Goal: Task Accomplishment & Management: Complete application form

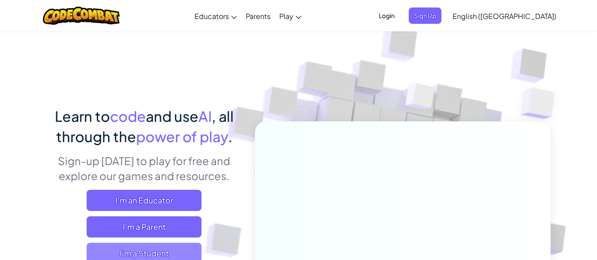
click at [152, 249] on span "I'm a Student" at bounding box center [144, 253] width 115 height 21
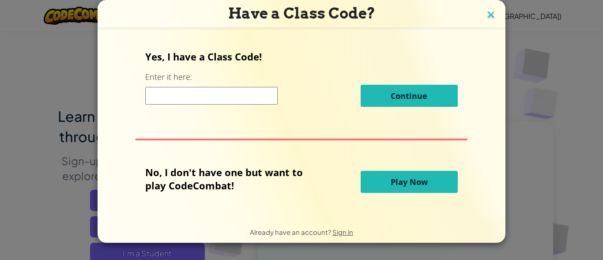
click at [492, 15] on img at bounding box center [490, 15] width 11 height 13
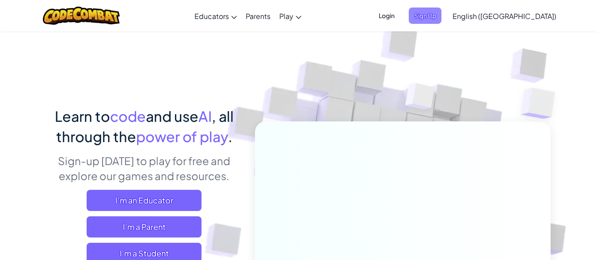
click at [441, 16] on span "Sign Up" at bounding box center [425, 16] width 33 height 16
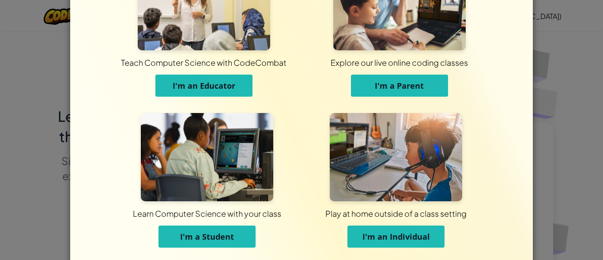
scroll to position [90, 0]
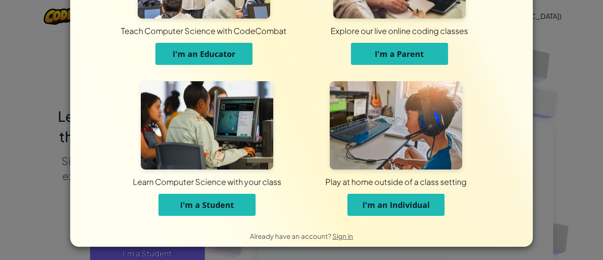
click at [194, 206] on span "I'm a Student" at bounding box center [207, 205] width 54 height 11
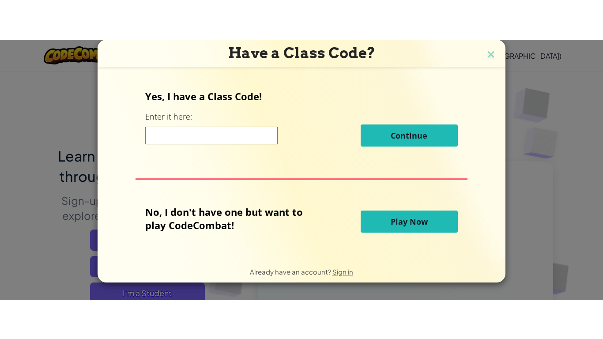
scroll to position [0, 0]
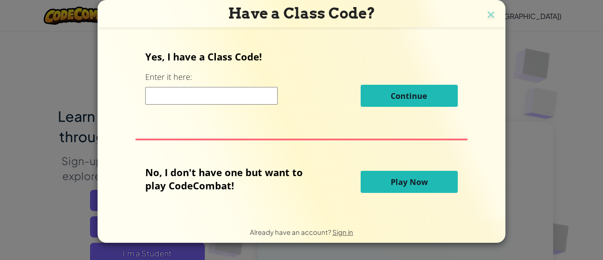
click at [433, 186] on button "Play Now" at bounding box center [409, 182] width 97 height 22
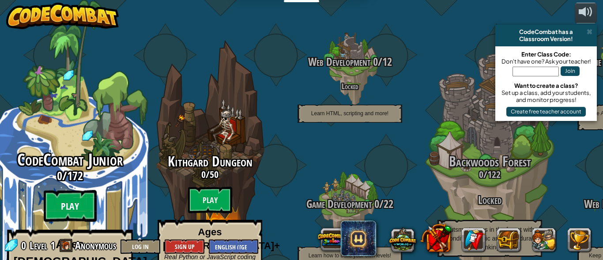
click at [63, 190] on btn "Play" at bounding box center [70, 206] width 53 height 32
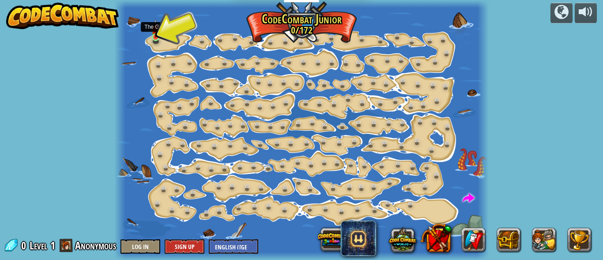
click at [158, 35] on img at bounding box center [155, 28] width 8 height 19
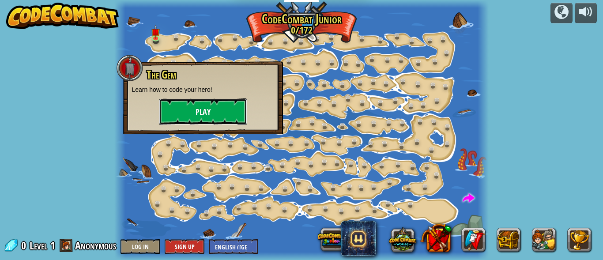
click at [189, 111] on button "Play" at bounding box center [203, 111] width 88 height 26
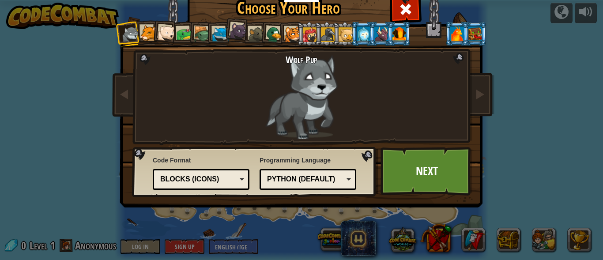
click at [224, 31] on li at bounding box center [237, 30] width 26 height 26
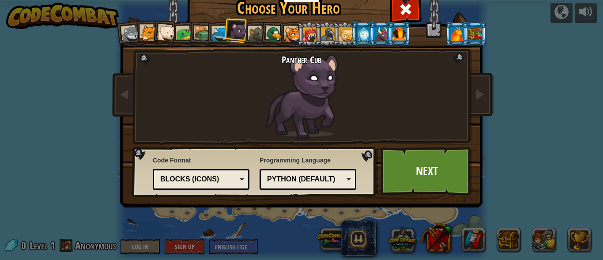
click at [288, 33] on div at bounding box center [292, 34] width 16 height 16
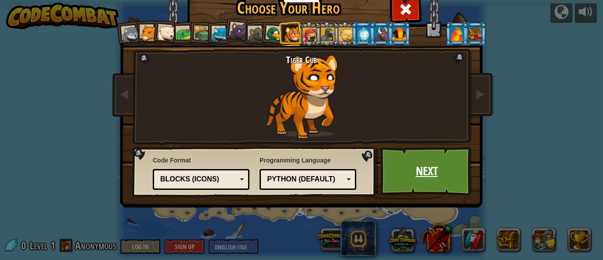
click at [414, 171] on link "Next" at bounding box center [427, 171] width 92 height 49
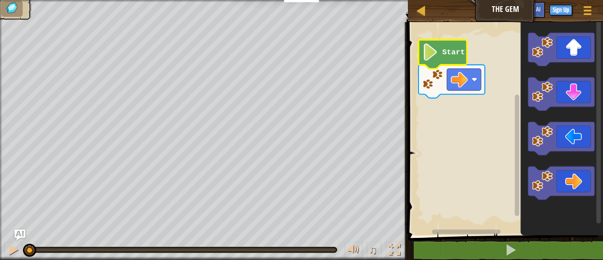
click at [434, 59] on image "Blockly Workspace" at bounding box center [431, 52] width 16 height 17
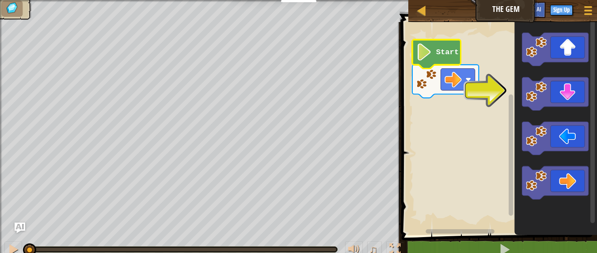
click at [434, 59] on icon "Blockly Workspace" at bounding box center [436, 54] width 49 height 29
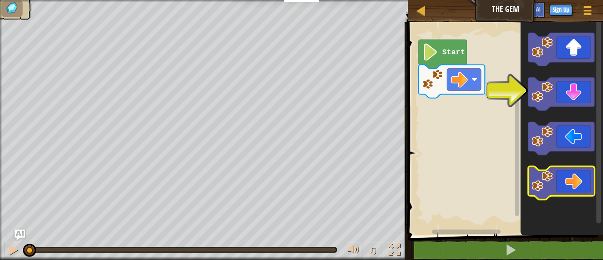
click at [565, 187] on icon "Blockly Workspace" at bounding box center [561, 182] width 66 height 33
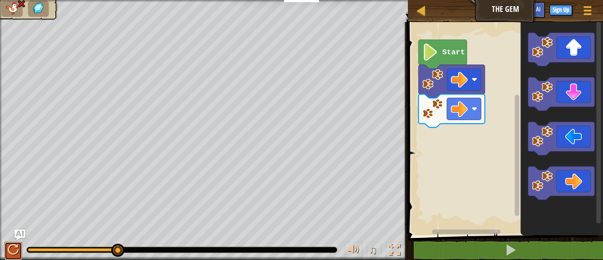
click at [13, 251] on div at bounding box center [13, 249] width 11 height 11
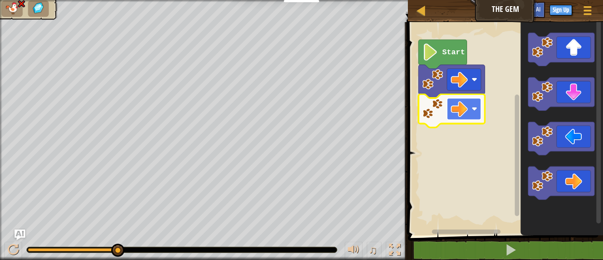
click at [470, 107] on rect "Blockly Workspace" at bounding box center [464, 109] width 34 height 22
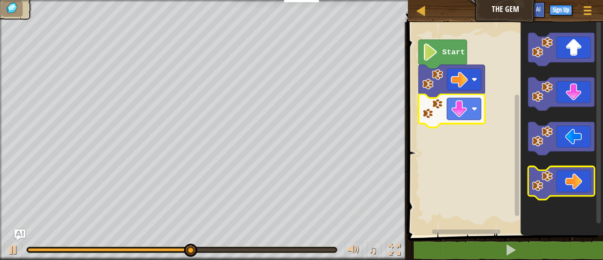
click at [549, 194] on icon "Blockly Workspace" at bounding box center [561, 182] width 66 height 33
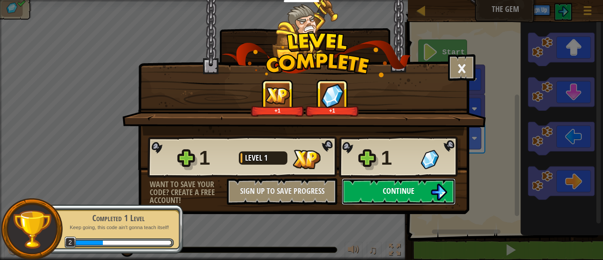
click at [424, 193] on button "Continue" at bounding box center [399, 191] width 114 height 26
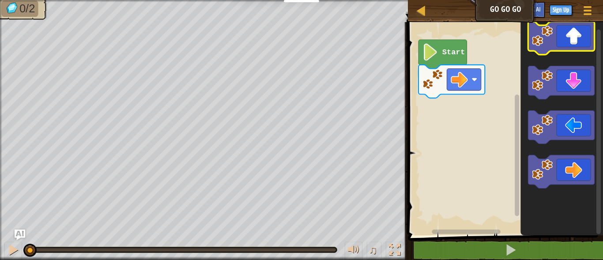
click at [564, 45] on g "Blockly Workspace" at bounding box center [561, 105] width 66 height 167
click at [564, 45] on icon "Blockly Workspace" at bounding box center [561, 38] width 66 height 33
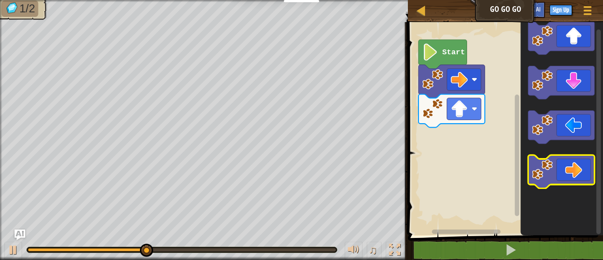
click at [555, 170] on icon "Blockly Workspace" at bounding box center [561, 171] width 66 height 33
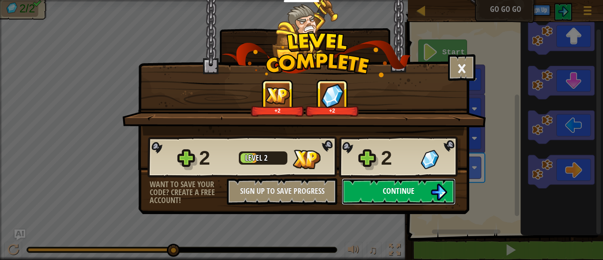
click at [420, 195] on button "Continue" at bounding box center [399, 191] width 114 height 26
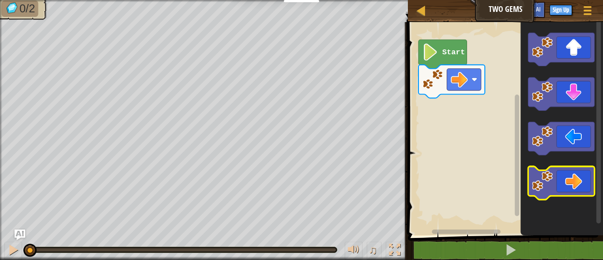
click at [566, 183] on icon "Blockly Workspace" at bounding box center [561, 182] width 66 height 33
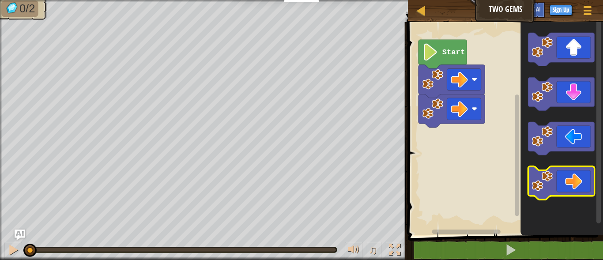
click at [566, 183] on icon "Blockly Workspace" at bounding box center [561, 182] width 66 height 33
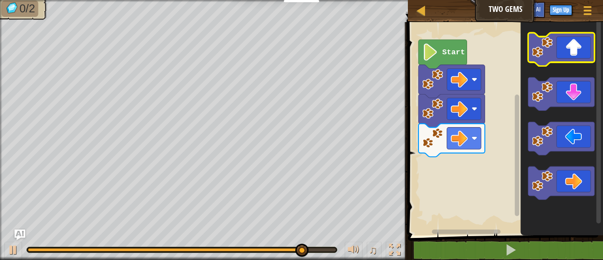
click at [578, 50] on icon "Blockly Workspace" at bounding box center [561, 49] width 66 height 33
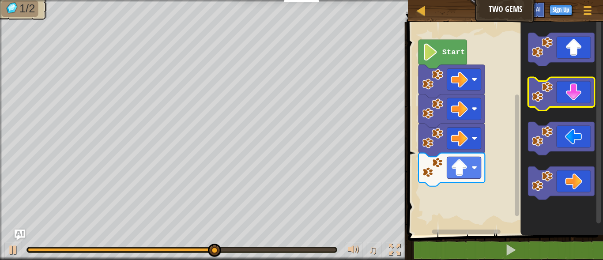
click at [577, 96] on icon "Blockly Workspace" at bounding box center [561, 93] width 66 height 33
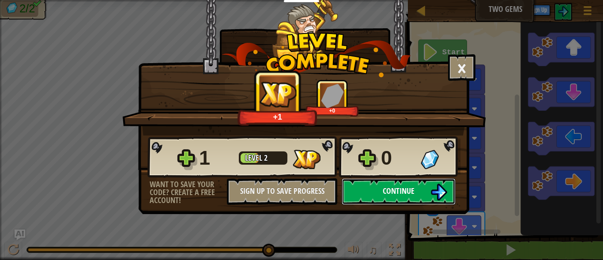
click at [383, 193] on span "Continue" at bounding box center [399, 190] width 32 height 11
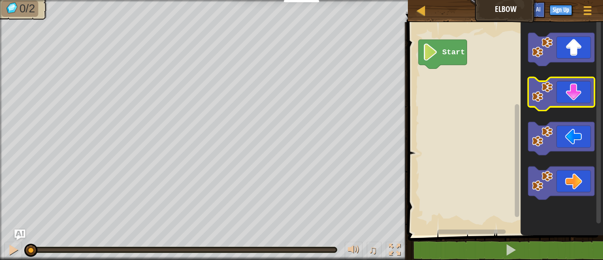
click at [561, 98] on icon "Blockly Workspace" at bounding box center [561, 93] width 66 height 33
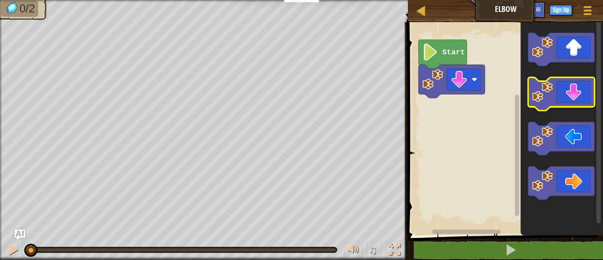
click at [561, 98] on icon "Blockly Workspace" at bounding box center [561, 93] width 66 height 33
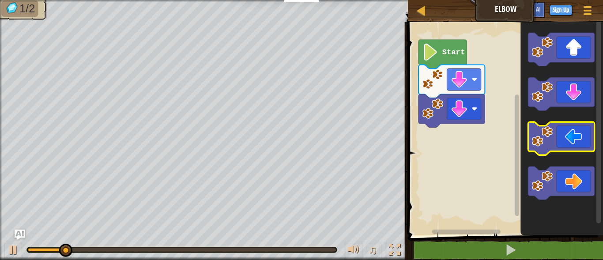
click at [575, 147] on icon "Blockly Workspace" at bounding box center [561, 138] width 66 height 33
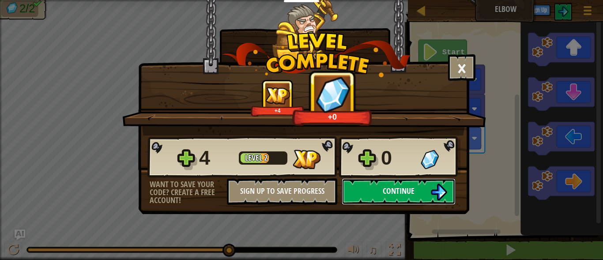
click at [383, 190] on span "Continue" at bounding box center [399, 190] width 32 height 11
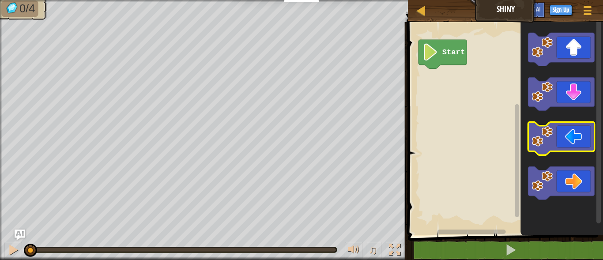
click at [554, 135] on icon "Blockly Workspace" at bounding box center [561, 138] width 66 height 33
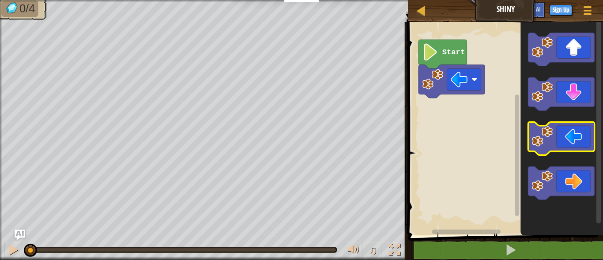
click at [554, 135] on icon "Blockly Workspace" at bounding box center [561, 138] width 66 height 33
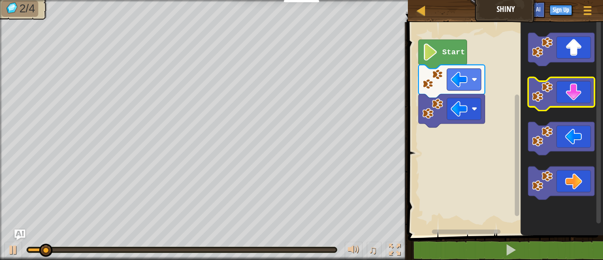
click at [559, 98] on icon "Blockly Workspace" at bounding box center [561, 93] width 66 height 33
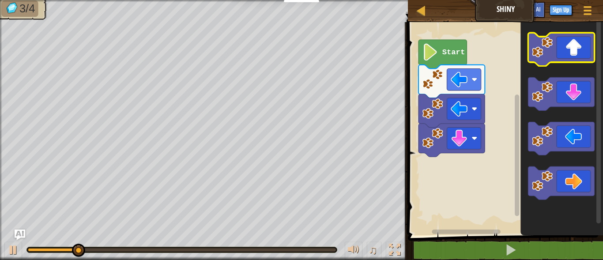
click at [563, 63] on rect "Blockly Workspace" at bounding box center [561, 49] width 66 height 33
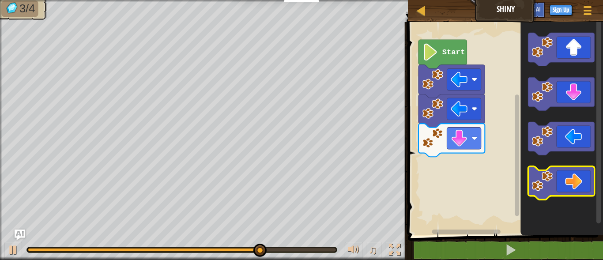
click at [564, 176] on icon "Blockly Workspace" at bounding box center [561, 182] width 66 height 33
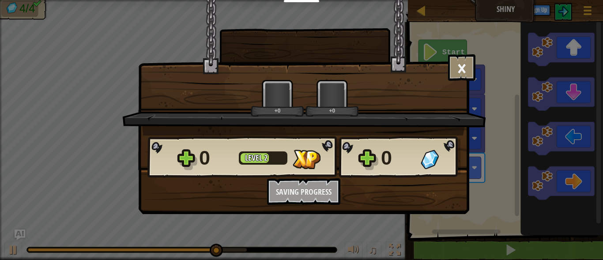
click at [575, 50] on div "× How fun was this level? +0 +0 Reticulating Splines... 0 Level 2 0 Want to sav…" at bounding box center [301, 130] width 603 height 260
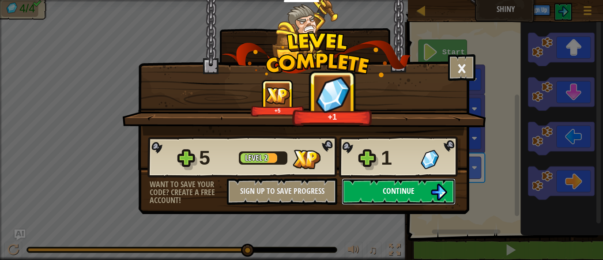
click at [428, 198] on button "Continue" at bounding box center [399, 191] width 114 height 26
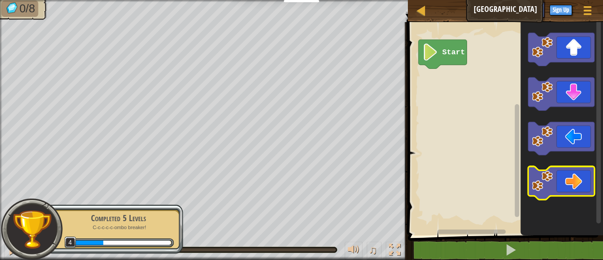
click at [558, 190] on icon "Blockly Workspace" at bounding box center [561, 182] width 66 height 33
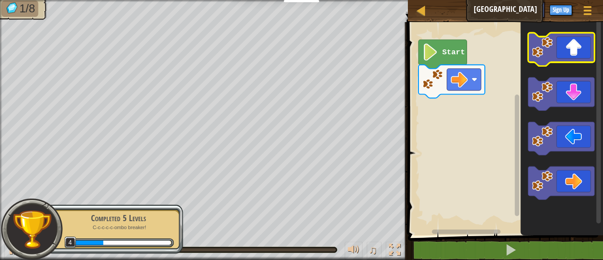
click at [569, 50] on icon "Blockly Workspace" at bounding box center [561, 49] width 66 height 33
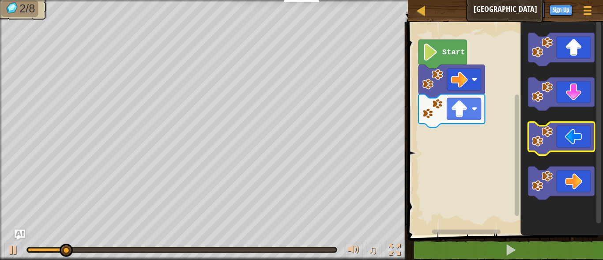
click at [558, 140] on icon "Blockly Workspace" at bounding box center [561, 138] width 66 height 33
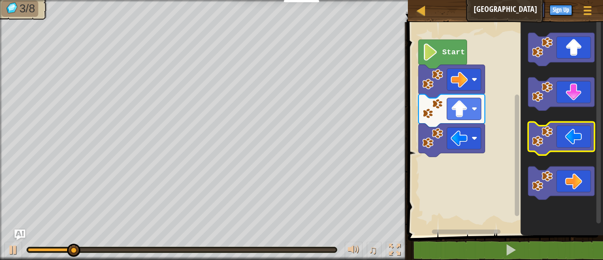
click at [558, 140] on icon "Blockly Workspace" at bounding box center [561, 138] width 66 height 33
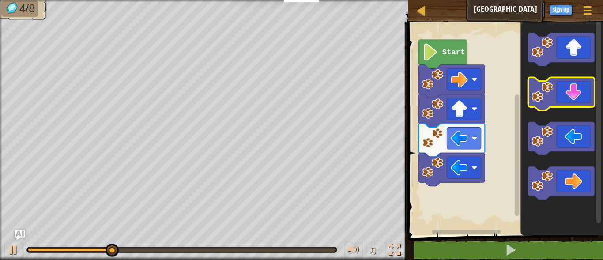
click at [571, 84] on icon "Blockly Workspace" at bounding box center [561, 93] width 66 height 33
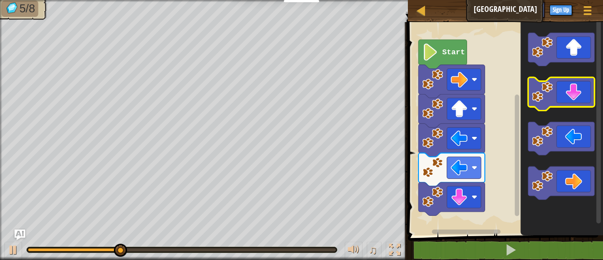
click at [571, 84] on icon "Blockly Workspace" at bounding box center [561, 93] width 66 height 33
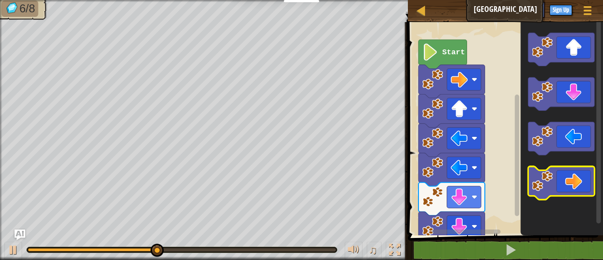
click at [568, 191] on icon "Blockly Workspace" at bounding box center [561, 182] width 66 height 33
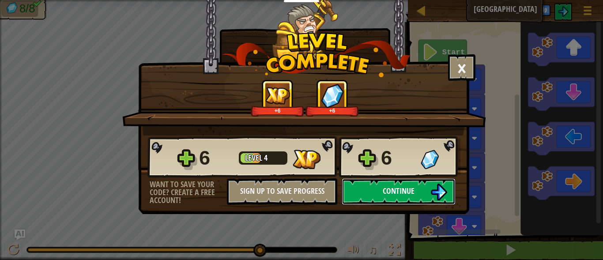
click at [395, 189] on span "Continue" at bounding box center [399, 190] width 32 height 11
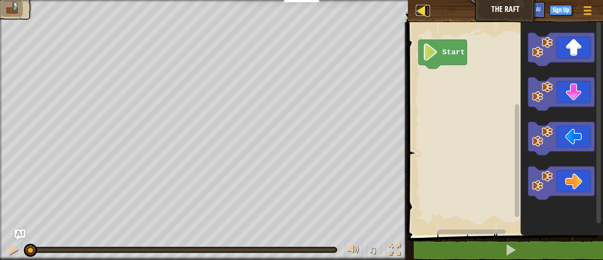
click at [425, 5] on div at bounding box center [421, 10] width 11 height 11
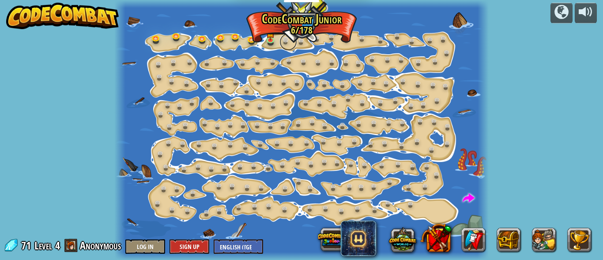
click at [286, 39] on link at bounding box center [289, 42] width 18 height 18
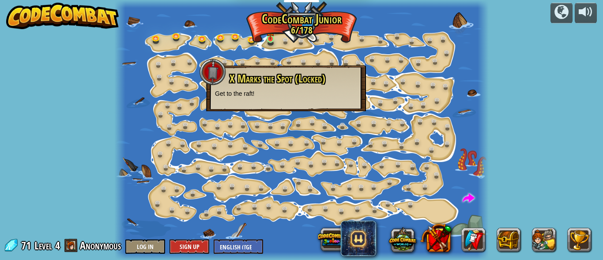
click at [269, 36] on img at bounding box center [270, 30] width 8 height 19
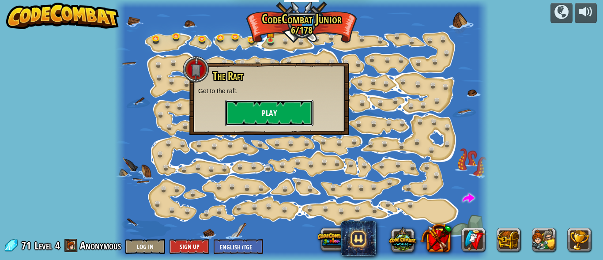
click at [262, 115] on button "Play" at bounding box center [269, 113] width 88 height 26
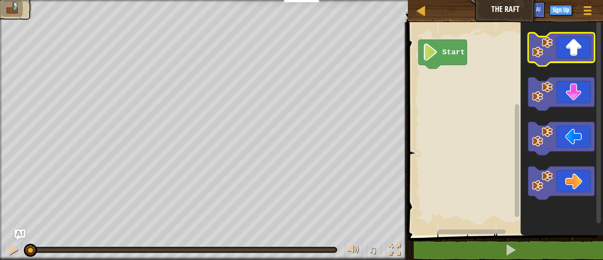
click at [565, 55] on icon "Blockly Workspace" at bounding box center [561, 49] width 66 height 33
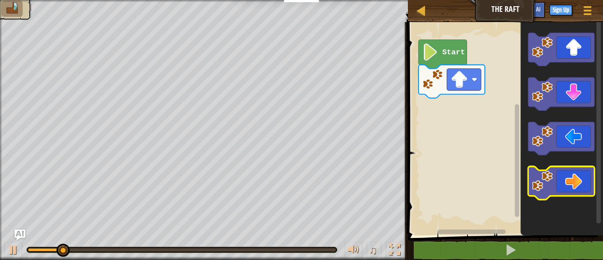
click at [569, 178] on icon "Blockly Workspace" at bounding box center [561, 182] width 66 height 33
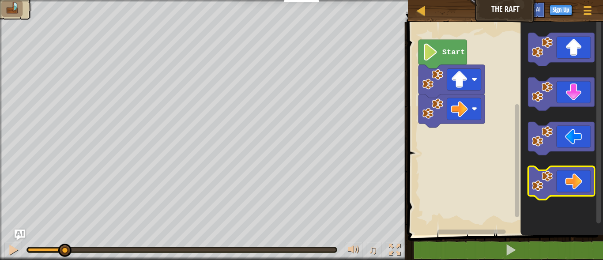
click at [569, 178] on icon "Blockly Workspace" at bounding box center [561, 182] width 66 height 33
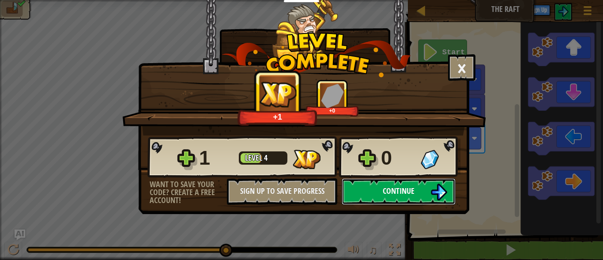
click at [412, 187] on span "Continue" at bounding box center [399, 190] width 32 height 11
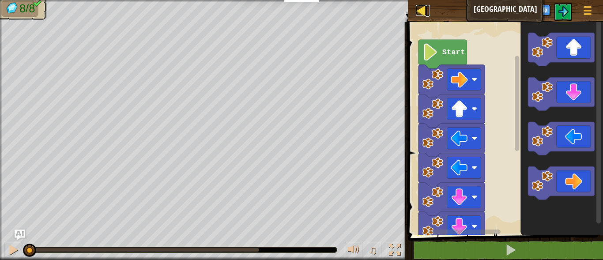
click at [422, 12] on div at bounding box center [421, 10] width 11 height 11
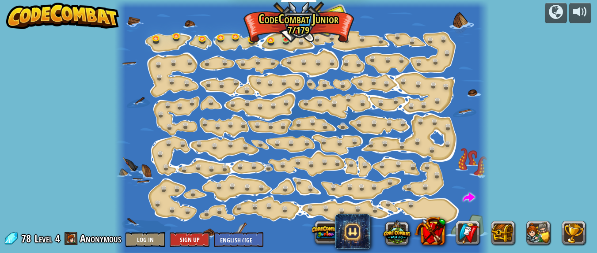
click at [594, 13] on div "powered by Step Change (Locked) Change step arguments. Go Smart (Locked) Now we…" at bounding box center [298, 126] width 597 height 253
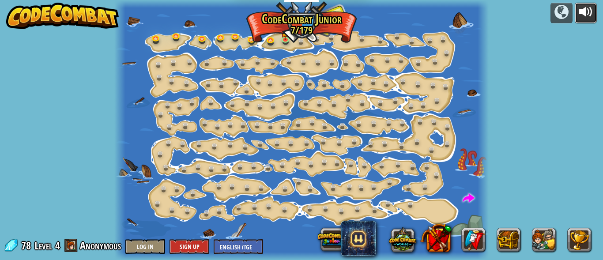
click at [583, 10] on div at bounding box center [586, 12] width 14 height 14
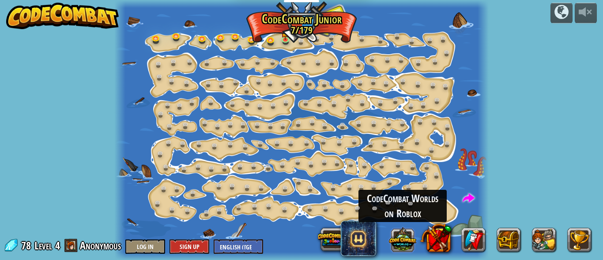
click at [400, 242] on button at bounding box center [402, 239] width 27 height 27
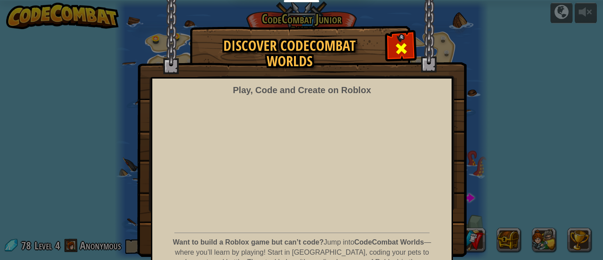
click at [398, 49] on span at bounding box center [401, 49] width 14 height 14
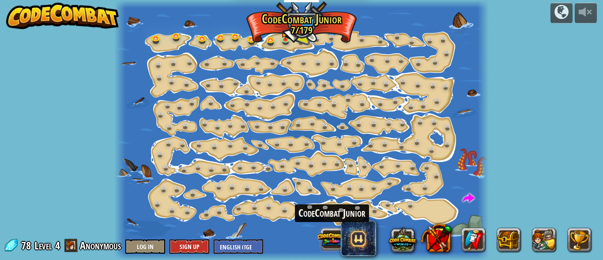
click at [331, 239] on button at bounding box center [331, 239] width 27 height 27
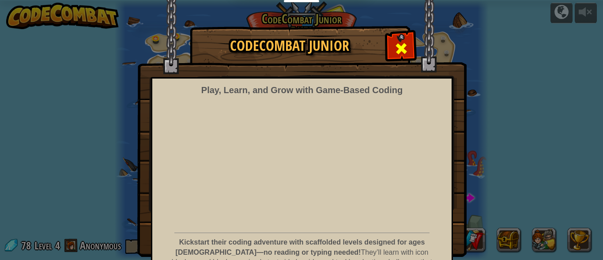
click at [391, 48] on div at bounding box center [401, 48] width 28 height 28
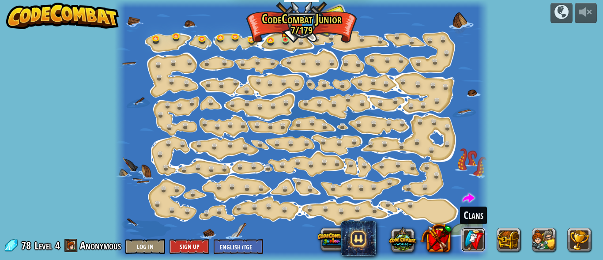
click at [479, 238] on link at bounding box center [474, 240] width 24 height 24
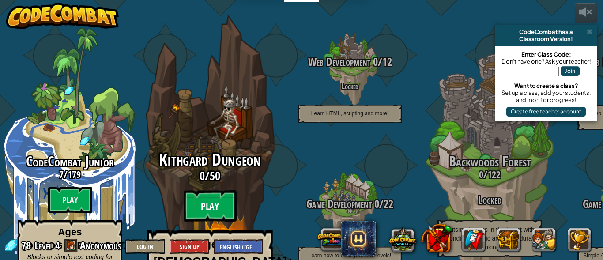
click at [206, 190] on btn "Play" at bounding box center [210, 206] width 53 height 32
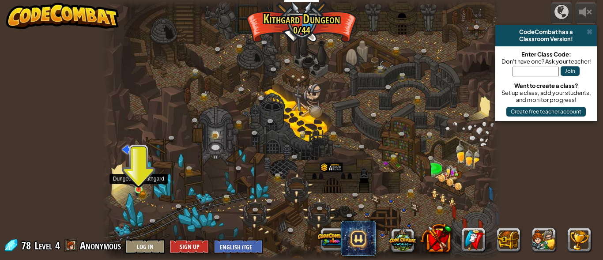
click at [139, 187] on img at bounding box center [138, 180] width 9 height 20
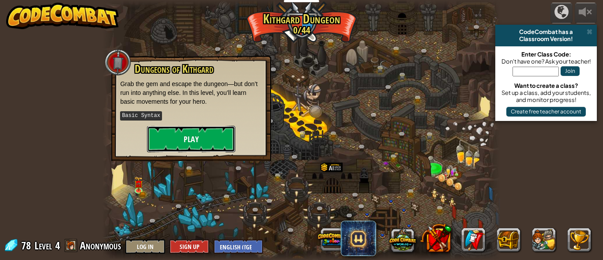
click at [172, 131] on button "Play" at bounding box center [191, 139] width 88 height 26
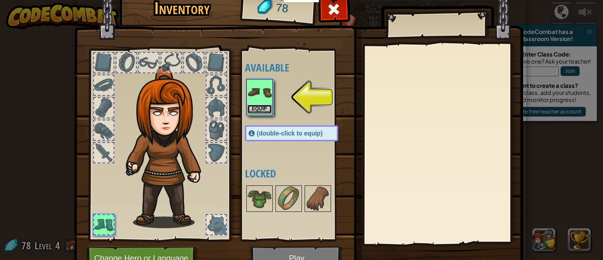
click at [255, 106] on button "Equip" at bounding box center [259, 109] width 25 height 9
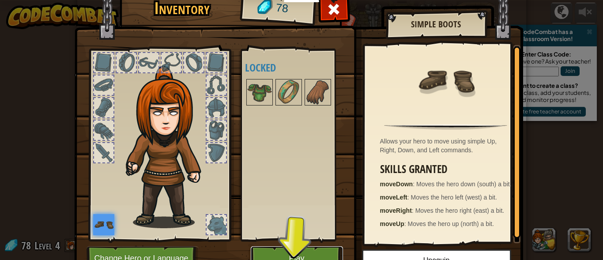
click at [294, 252] on button "Play" at bounding box center [297, 258] width 92 height 24
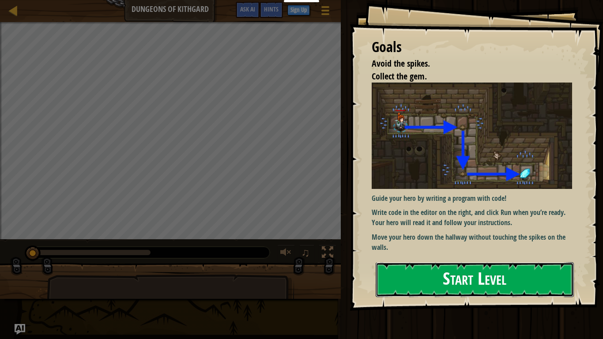
click at [448, 260] on button "Start Level" at bounding box center [475, 279] width 198 height 35
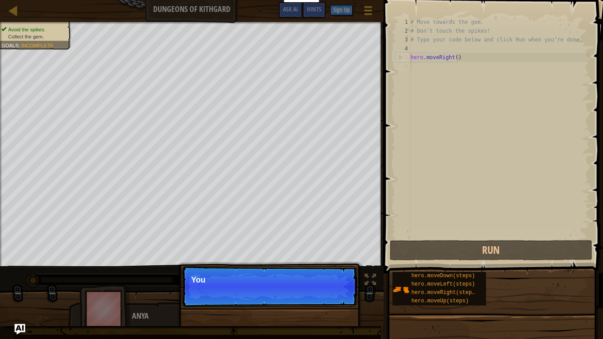
click at [340, 260] on p "Continue You" at bounding box center [269, 286] width 175 height 41
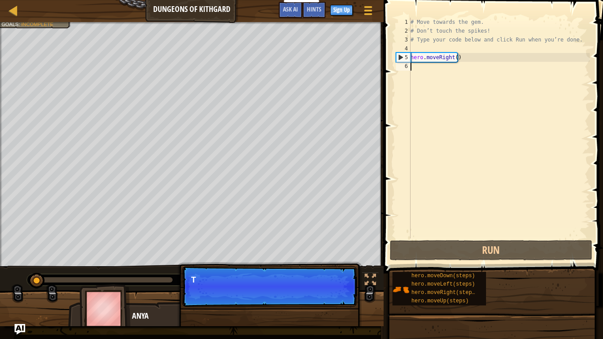
scroll to position [4, 0]
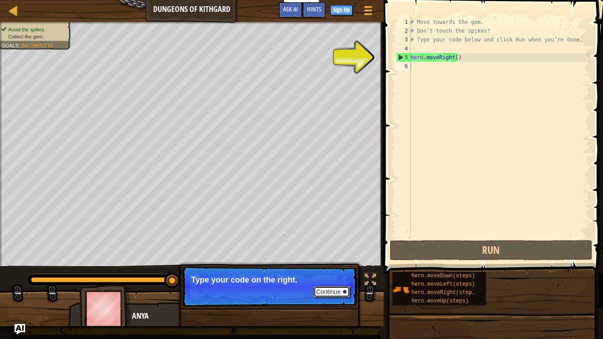
click at [333, 260] on button "Continue" at bounding box center [332, 291] width 37 height 11
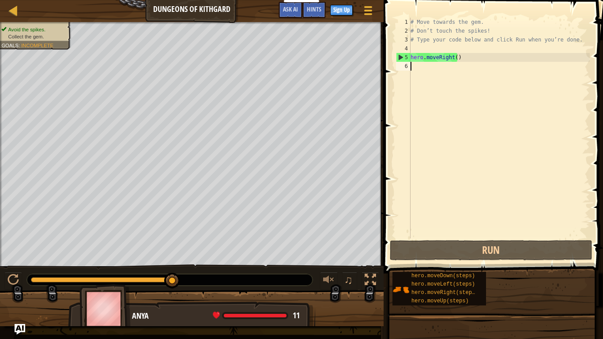
click at [425, 69] on div "# Move towards the gem. # Don’t touch the spikes! # Type your code below and cl…" at bounding box center [499, 137] width 181 height 238
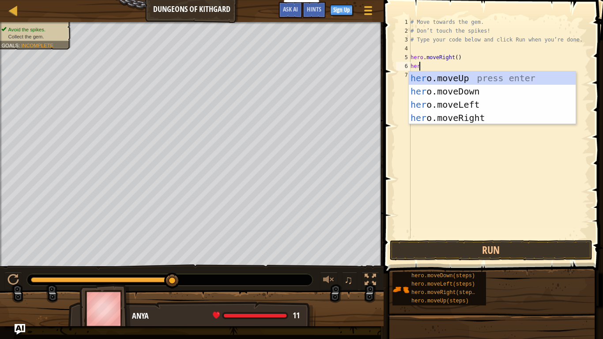
type textarea "hero."
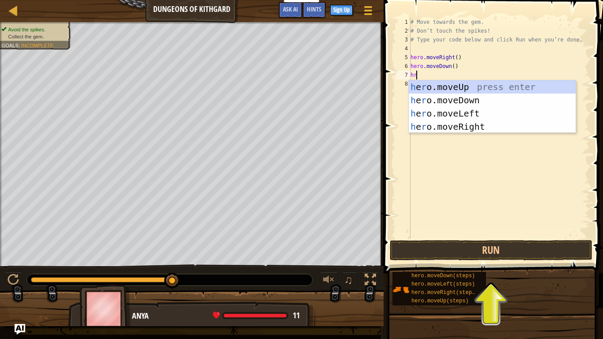
type textarea "hro"
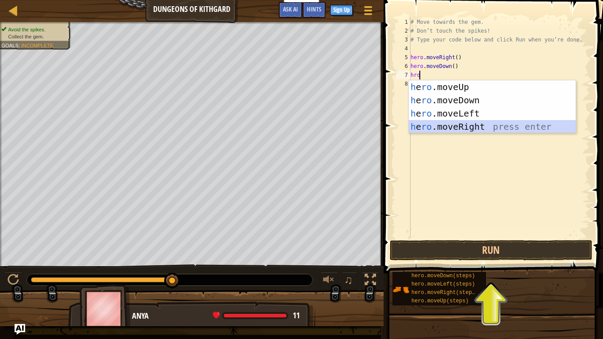
click at [425, 124] on div "h e ro .moveUp press enter h e ro .moveDown press enter h e ro .moveLeft press …" at bounding box center [492, 119] width 167 height 79
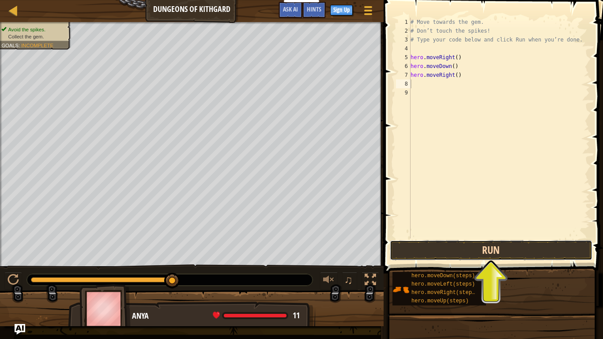
click at [458, 249] on button "Run" at bounding box center [491, 250] width 203 height 20
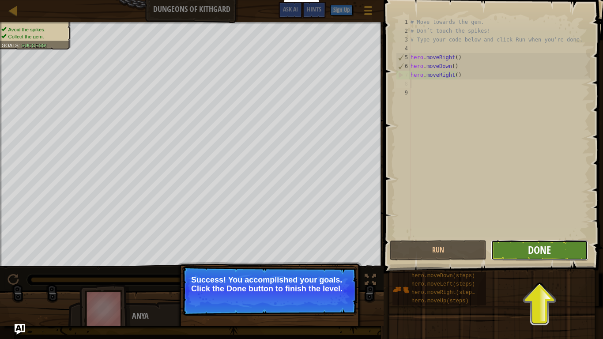
click at [542, 246] on span "Done" at bounding box center [539, 250] width 23 height 14
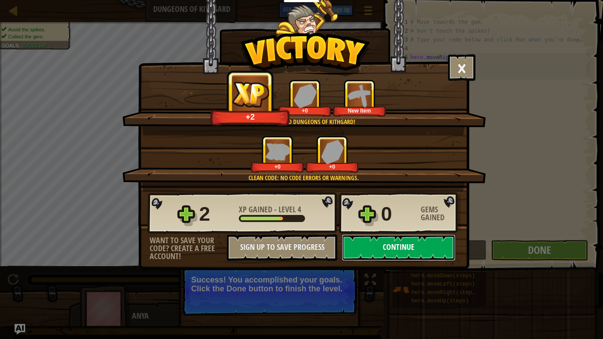
click at [405, 251] on button "Continue" at bounding box center [399, 248] width 114 height 26
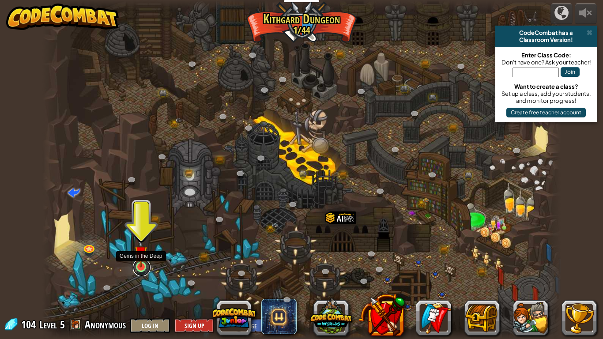
click at [143, 260] on link at bounding box center [142, 268] width 18 height 18
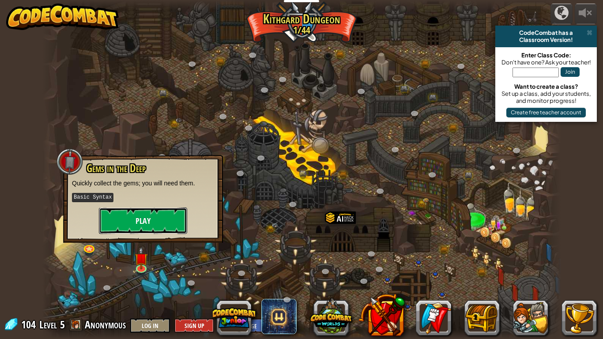
click at [166, 215] on button "Play" at bounding box center [143, 221] width 88 height 26
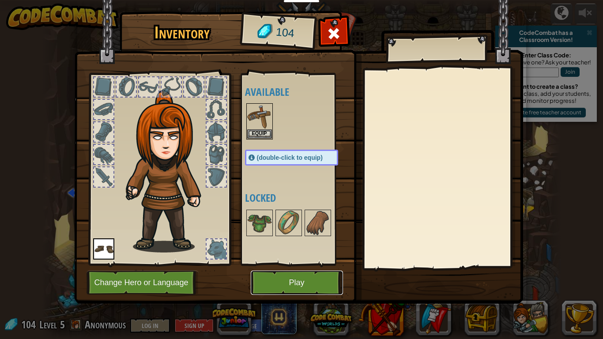
click at [284, 260] on button "Play" at bounding box center [297, 283] width 92 height 24
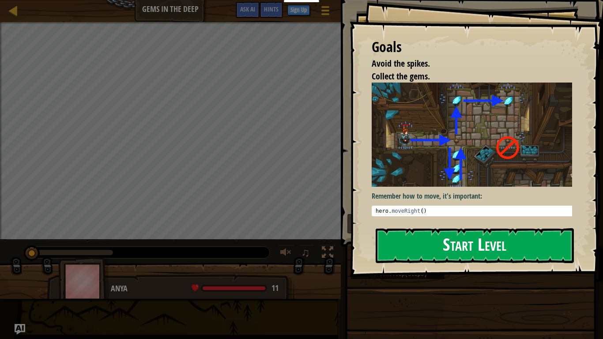
click at [438, 242] on button "Start Level" at bounding box center [475, 245] width 198 height 35
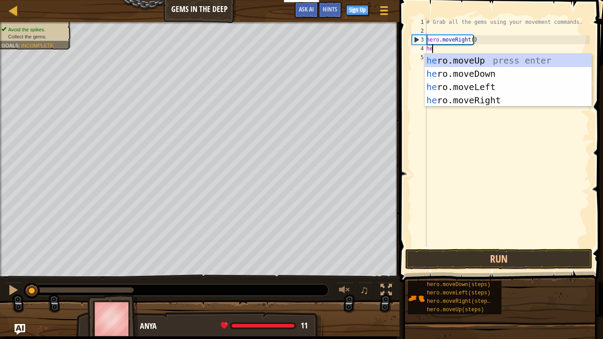
scroll to position [4, 0]
type textarea "her"
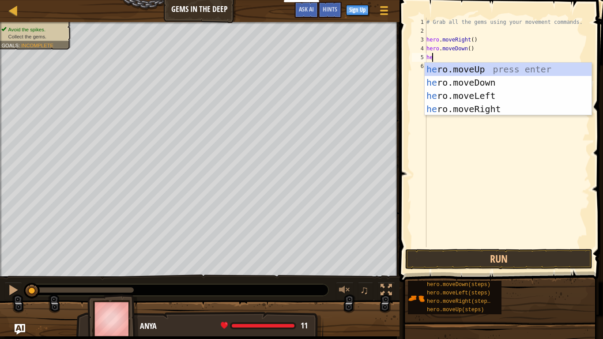
type textarea "hero"
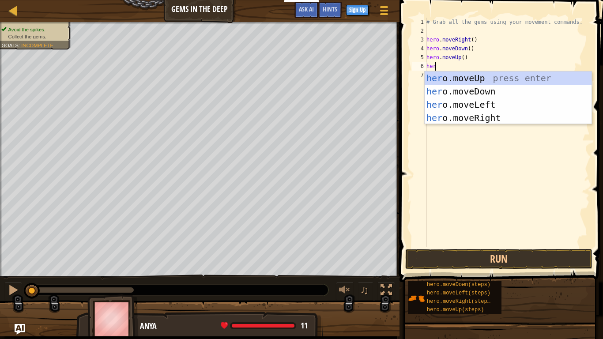
type textarea "hero"
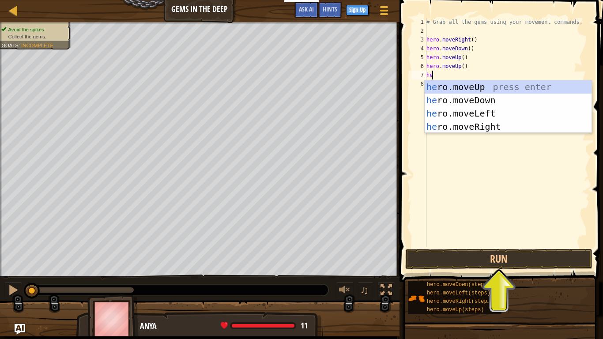
type textarea "hero"
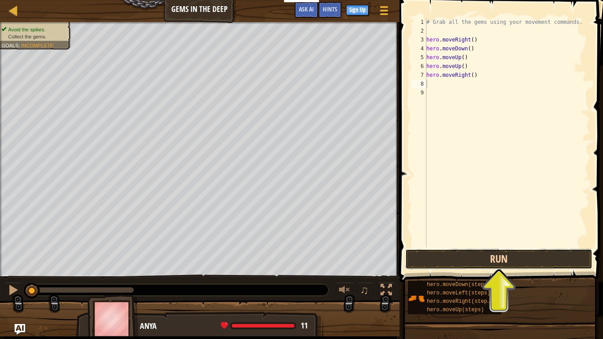
click at [494, 260] on button "Run" at bounding box center [498, 259] width 187 height 20
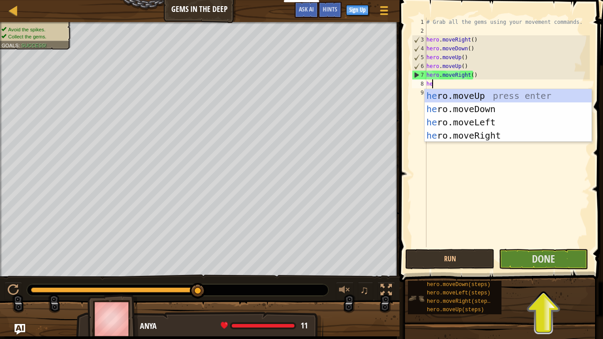
type textarea "her"
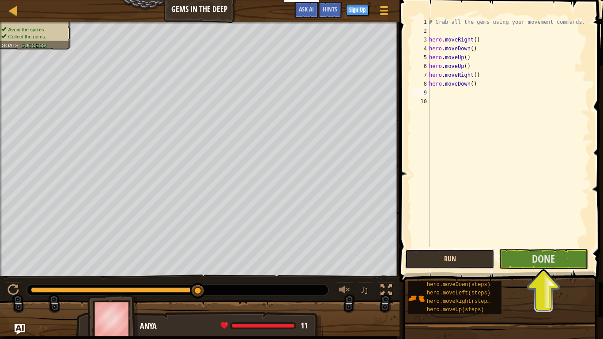
click at [469, 257] on button "Run" at bounding box center [449, 259] width 89 height 20
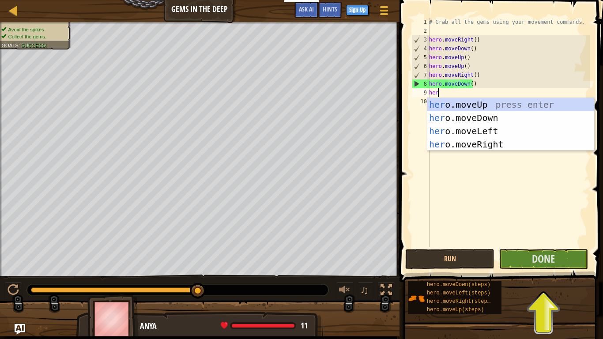
type textarea "hero"
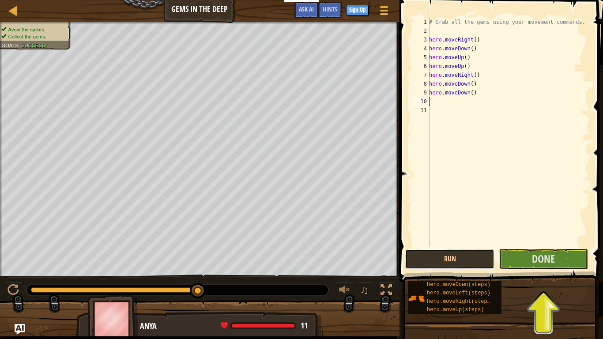
click at [456, 259] on button "Run" at bounding box center [449, 259] width 89 height 20
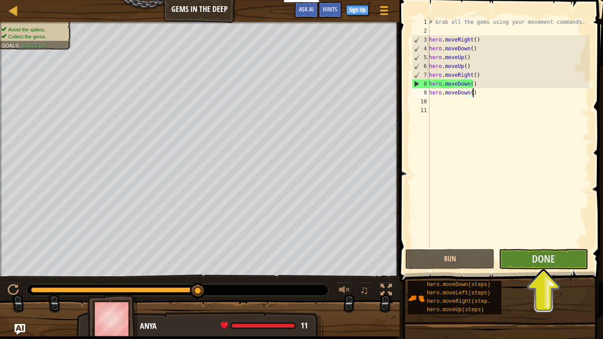
click at [485, 94] on div "# Grab all the gems using your movement commands. hero . moveRight ( ) hero . m…" at bounding box center [508, 141] width 163 height 247
type textarea "h"
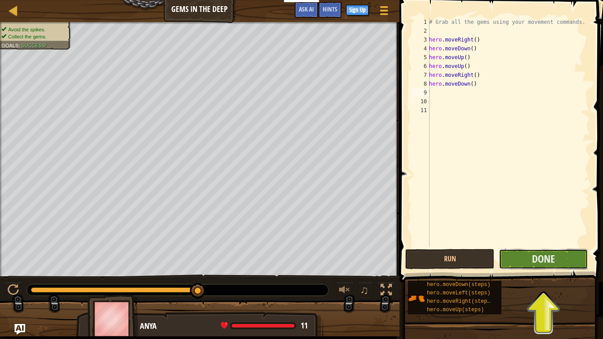
click at [534, 260] on button "Done" at bounding box center [543, 259] width 89 height 20
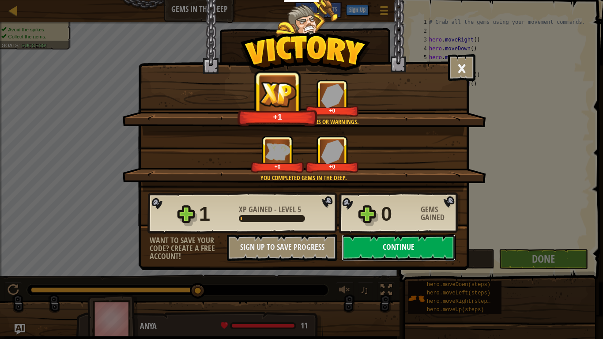
click at [403, 245] on button "Continue" at bounding box center [399, 248] width 114 height 26
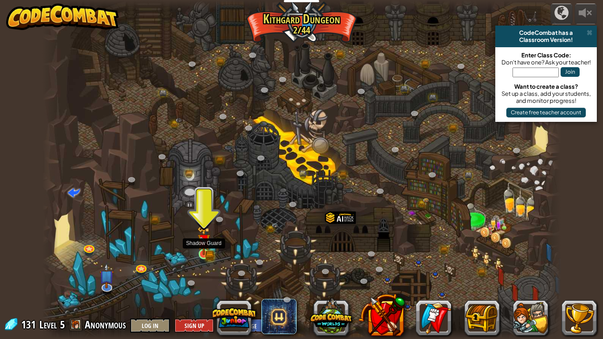
click at [204, 251] on img at bounding box center [203, 240] width 13 height 29
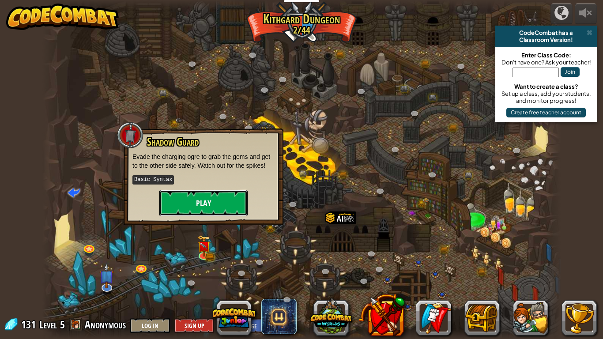
click at [227, 192] on button "Play" at bounding box center [203, 203] width 88 height 26
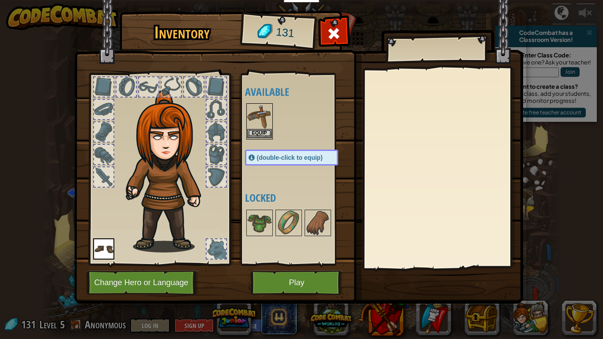
click at [261, 123] on img at bounding box center [259, 116] width 25 height 25
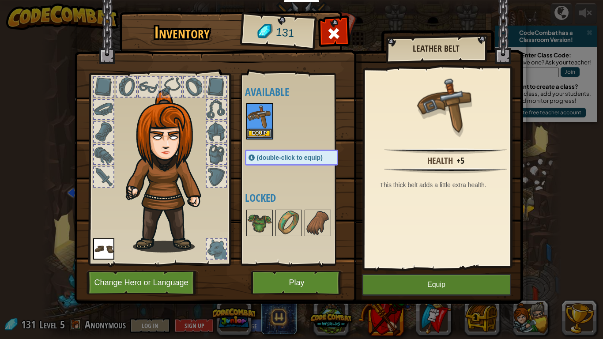
click at [258, 115] on img at bounding box center [259, 116] width 25 height 25
click at [256, 131] on button "Equip" at bounding box center [259, 133] width 25 height 9
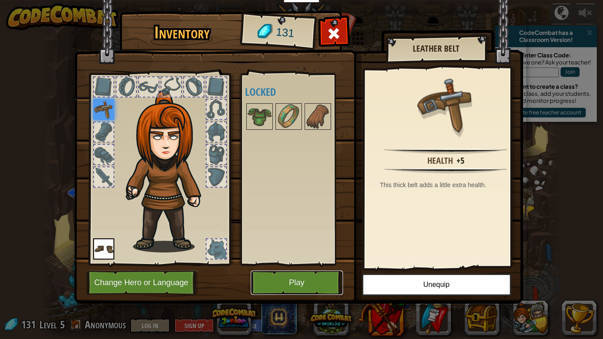
click at [297, 260] on button "Play" at bounding box center [297, 283] width 92 height 24
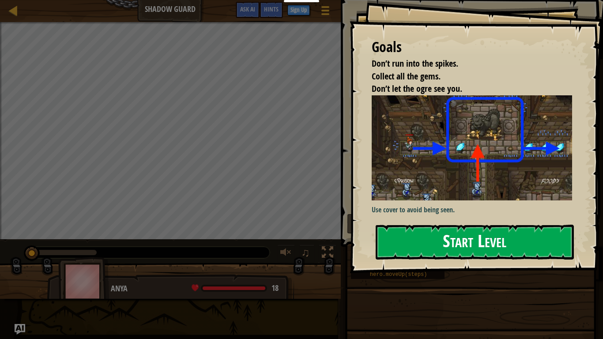
click at [455, 233] on button "Start Level" at bounding box center [475, 242] width 198 height 35
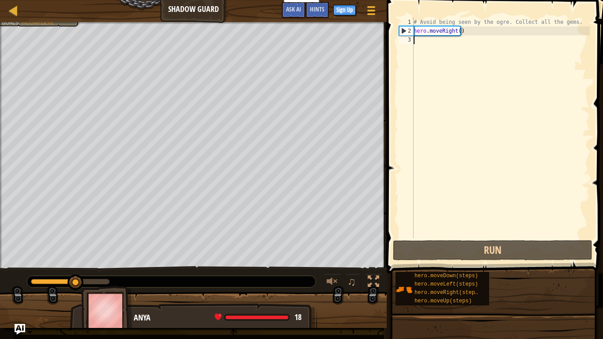
scroll to position [4, 0]
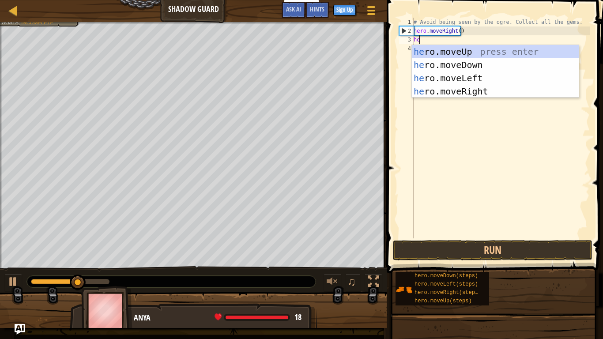
type textarea "her"
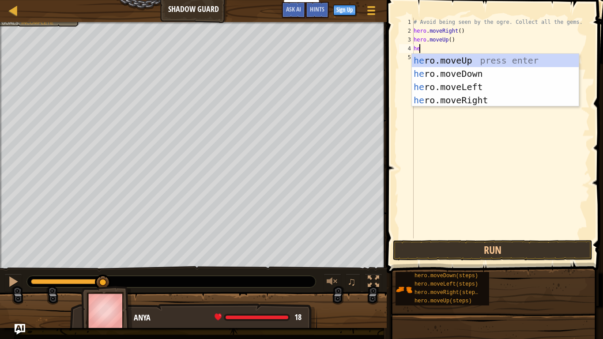
type textarea "her"
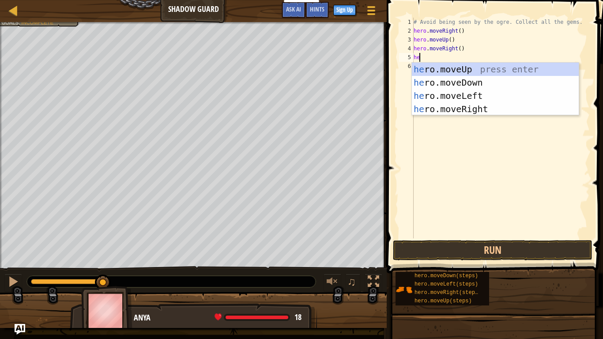
type textarea "hero"
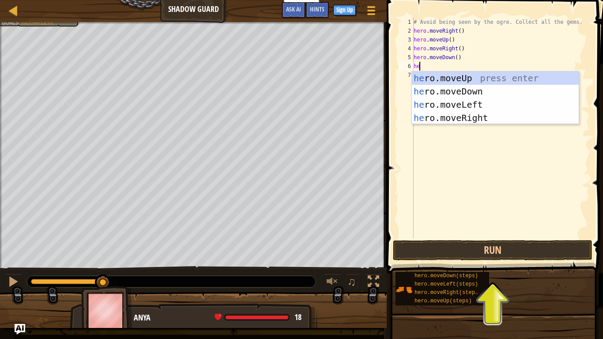
type textarea "hero"
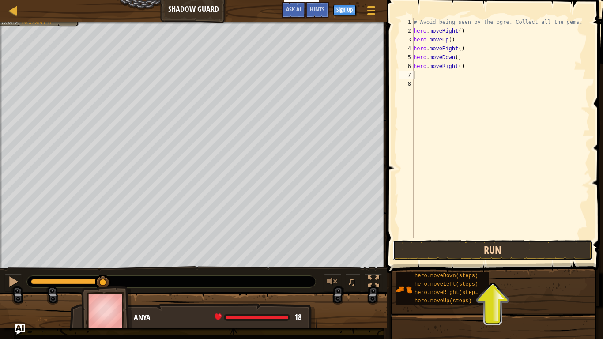
click at [519, 254] on button "Run" at bounding box center [493, 250] width 200 height 20
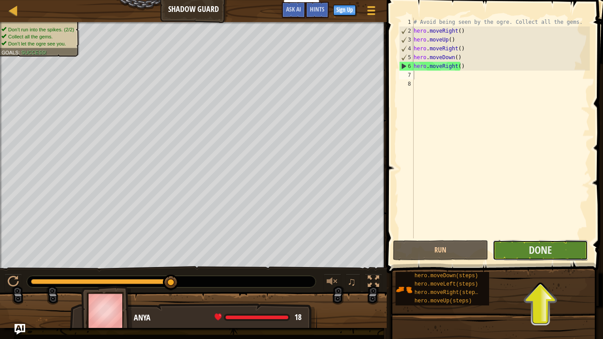
click at [535, 260] on button "Done" at bounding box center [540, 250] width 95 height 20
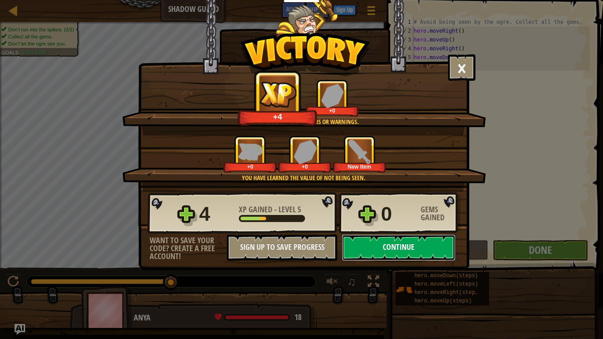
click at [424, 255] on button "Continue" at bounding box center [399, 248] width 114 height 26
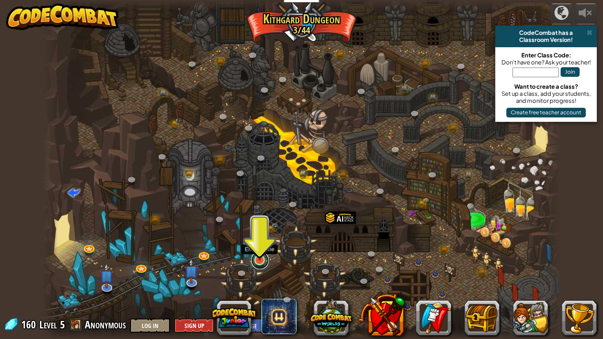
click at [255, 260] on link at bounding box center [260, 261] width 18 height 18
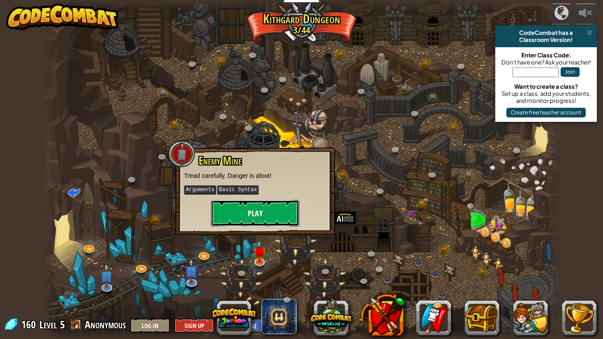
click at [258, 213] on button "Play" at bounding box center [255, 213] width 88 height 26
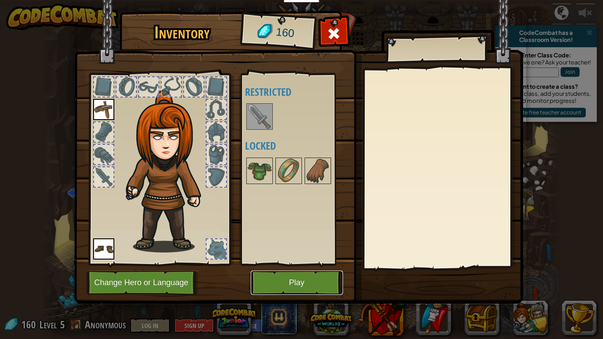
click at [284, 260] on button "Play" at bounding box center [297, 283] width 92 height 24
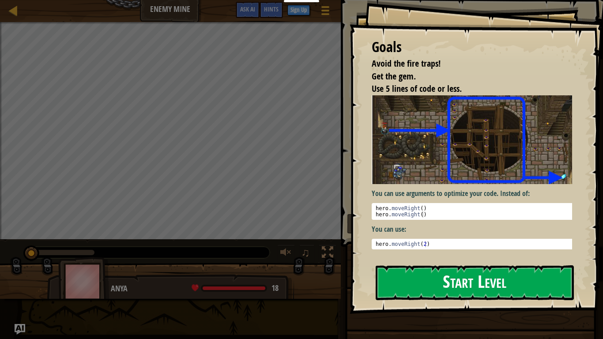
click at [404, 260] on button "Start Level" at bounding box center [475, 282] width 198 height 35
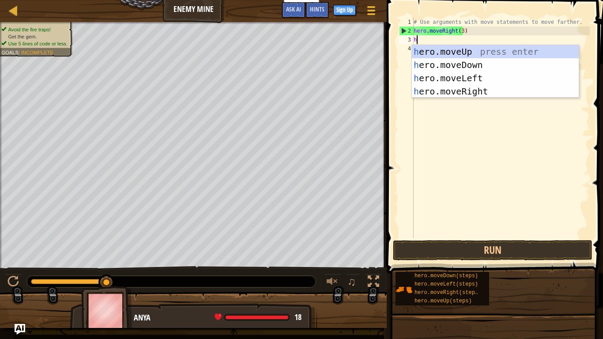
type textarea "he"
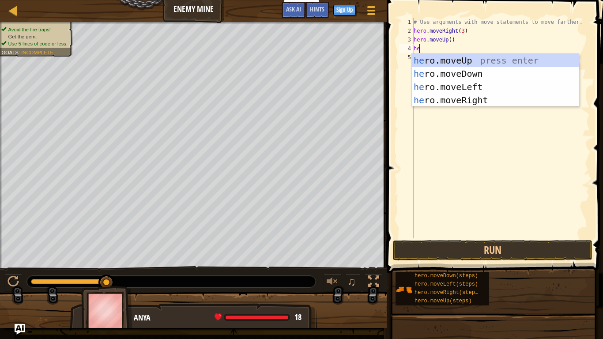
scroll to position [4, 0]
type textarea "hero"
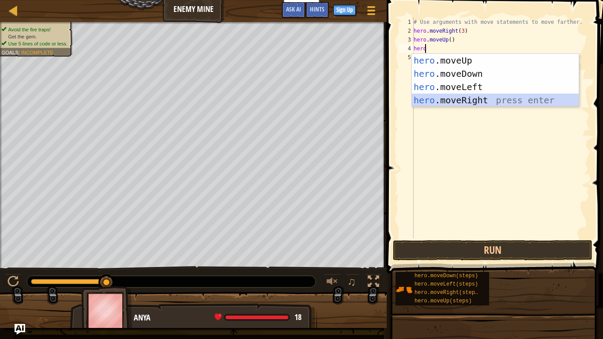
scroll to position [4, 0]
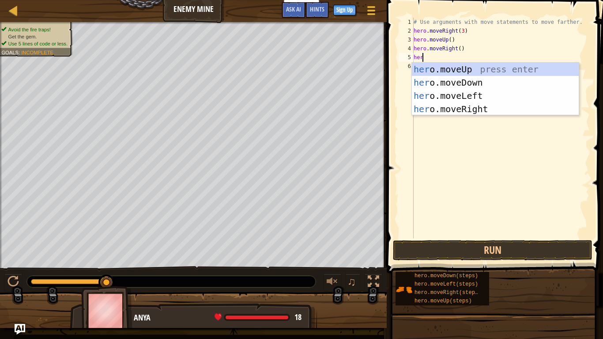
type textarea "hero"
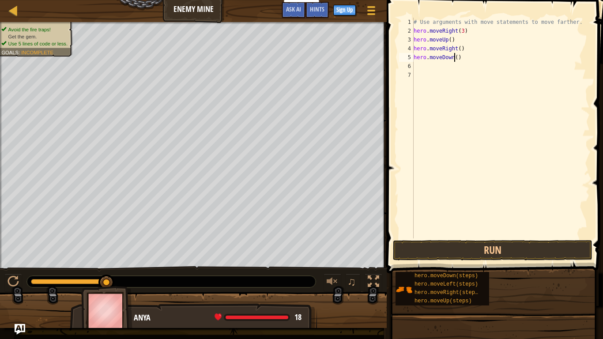
click at [455, 55] on div "# Use arguments with move statements to move farther. hero . moveRight ( 3 ) he…" at bounding box center [501, 137] width 178 height 238
type textarea "hero.moveDown(3)"
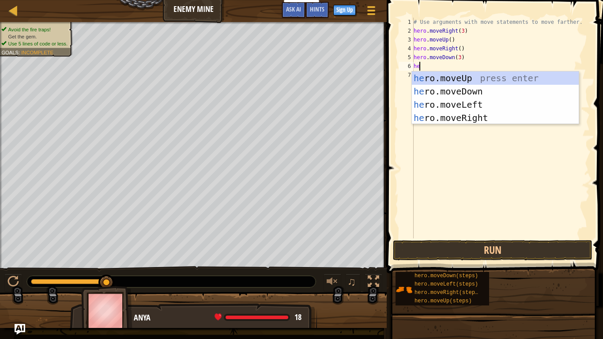
type textarea "hero"
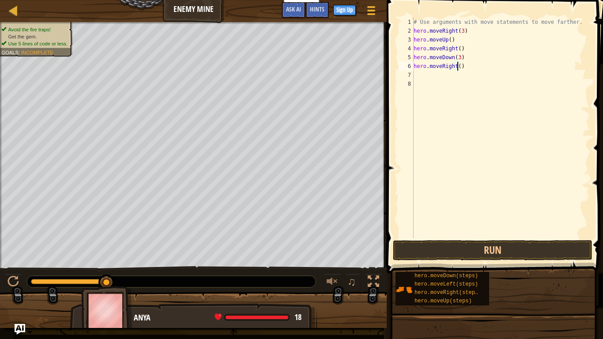
scroll to position [4, 4]
type textarea "hero.moveRight(2)"
click at [462, 253] on button "Run" at bounding box center [493, 250] width 200 height 20
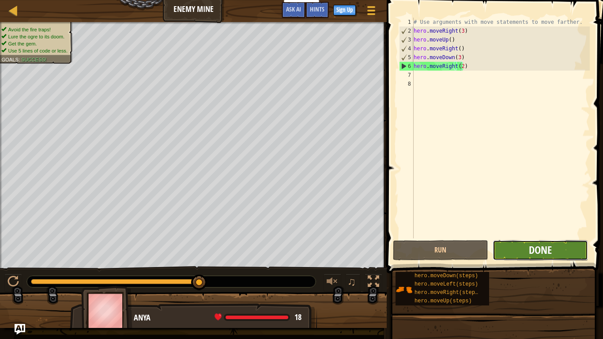
click at [537, 249] on span "Done" at bounding box center [540, 250] width 23 height 14
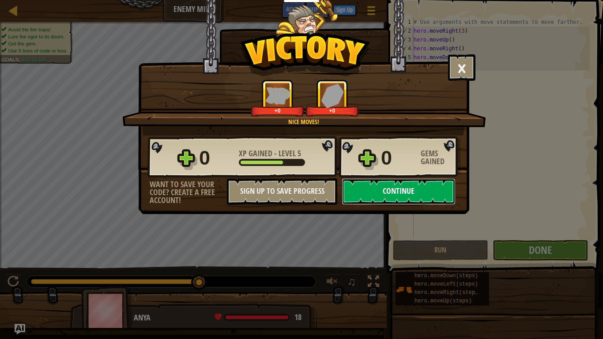
click at [380, 189] on button "Continue" at bounding box center [399, 191] width 114 height 26
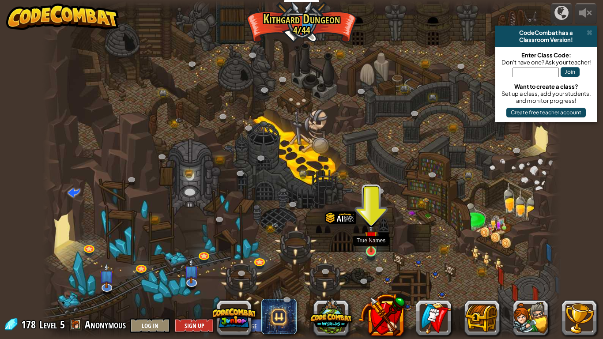
click at [366, 248] on img at bounding box center [371, 238] width 13 height 30
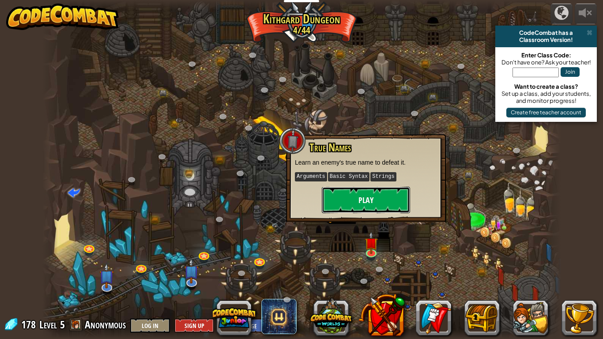
click at [354, 205] on button "Play" at bounding box center [366, 200] width 88 height 26
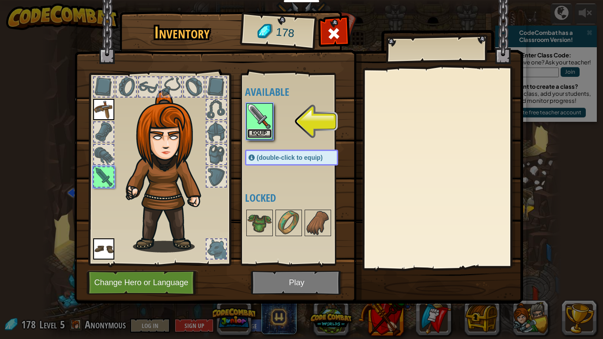
click at [252, 129] on button "Equip" at bounding box center [259, 133] width 25 height 9
click at [252, 1] on body "Educators Create Free Account School & District Solutions Teacher Toolkit Previ…" at bounding box center [301, 0] width 603 height 1
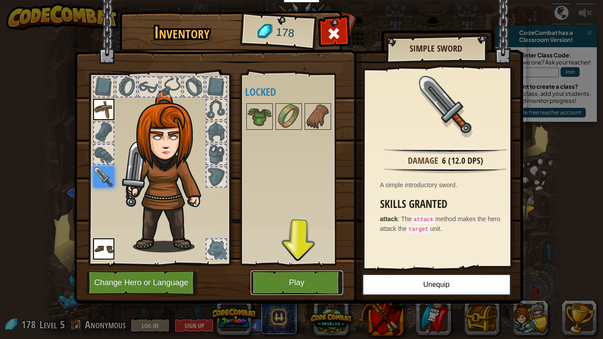
click at [306, 260] on button "Play" at bounding box center [297, 283] width 92 height 24
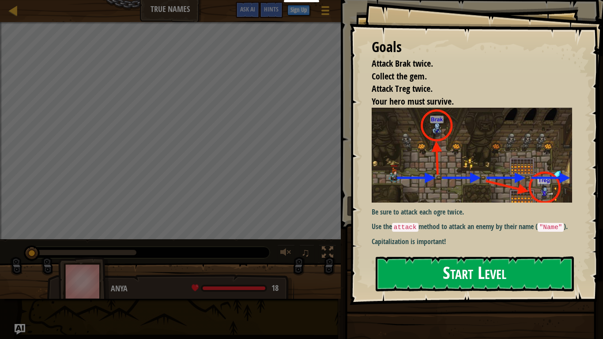
click at [431, 260] on button "Start Level" at bounding box center [475, 274] width 198 height 35
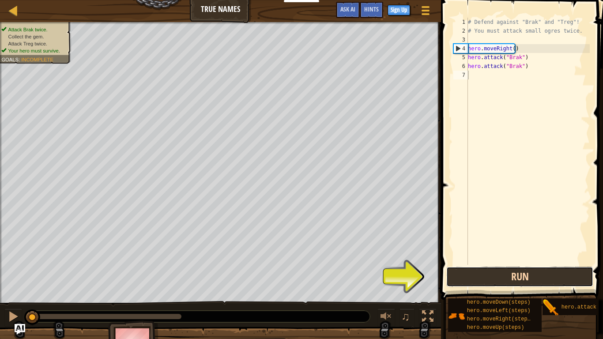
click at [507, 260] on button "Run" at bounding box center [519, 277] width 147 height 20
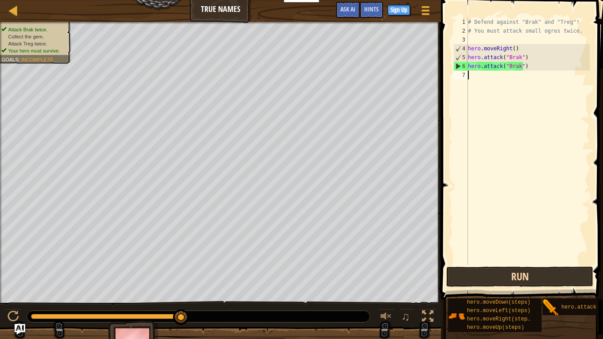
scroll to position [4, 0]
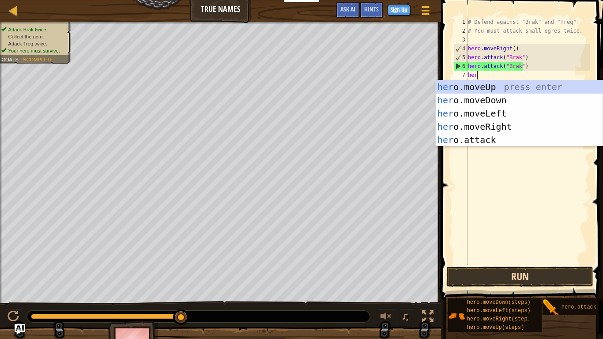
type textarea "hero"
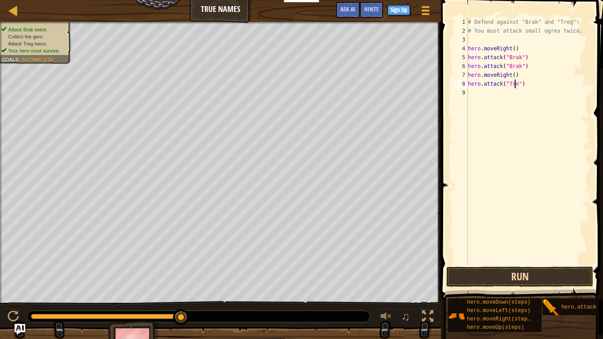
scroll to position [4, 4]
type textarea "hero.attack("Treg")"
click at [554, 260] on button "Run" at bounding box center [519, 277] width 147 height 20
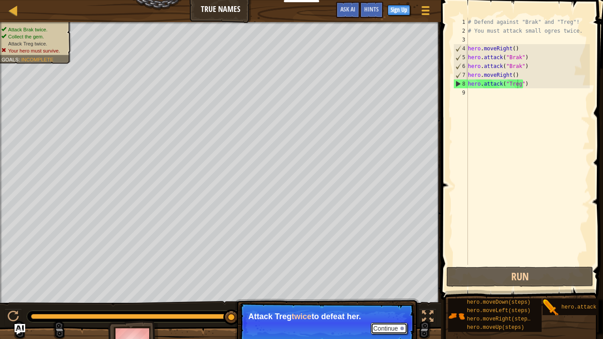
click at [385, 260] on button "Continue" at bounding box center [389, 328] width 37 height 11
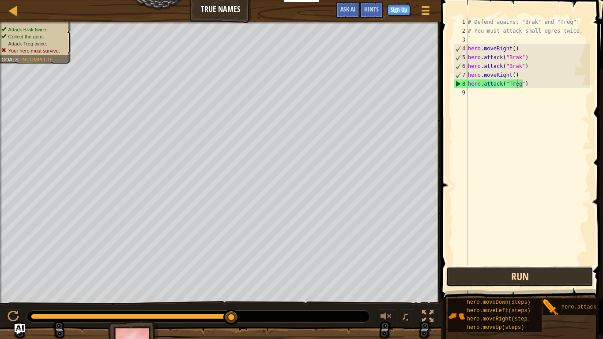
click at [457, 260] on button "Run" at bounding box center [519, 277] width 147 height 20
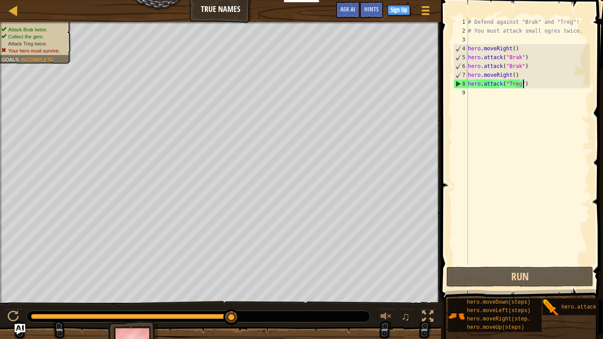
click at [526, 87] on div "# Defend against "Brak" and "Treg"! # You must attack small ogres twice. hero .…" at bounding box center [528, 150] width 124 height 265
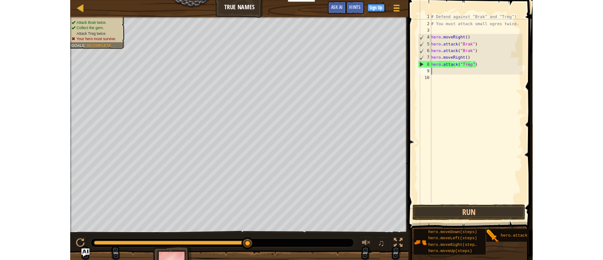
scroll to position [4, 0]
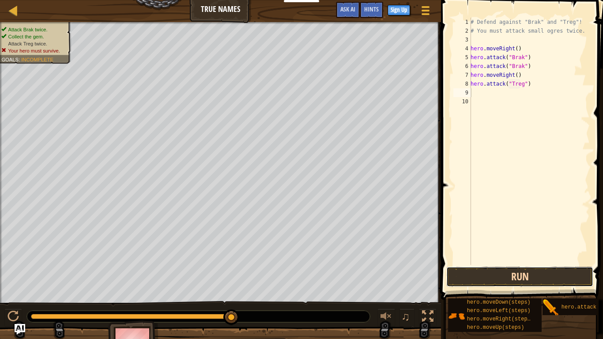
click at [498, 260] on button "Run" at bounding box center [519, 277] width 147 height 20
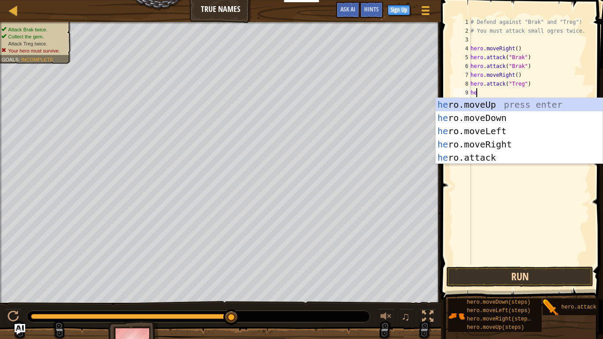
type textarea "h"
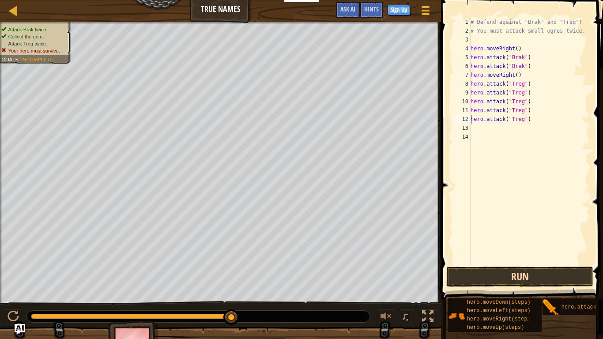
type textarea "hero.attack("Treg")"
click at [534, 260] on button "Run" at bounding box center [519, 277] width 147 height 20
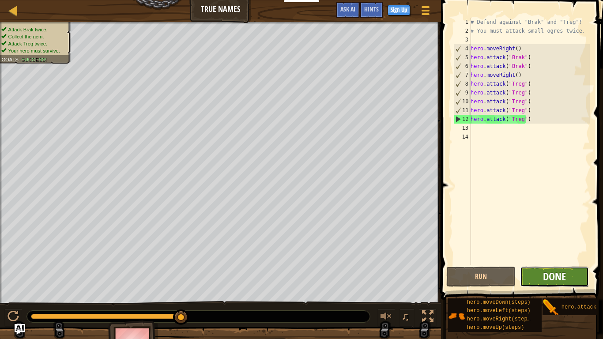
click at [550, 260] on span "Done" at bounding box center [554, 276] width 23 height 14
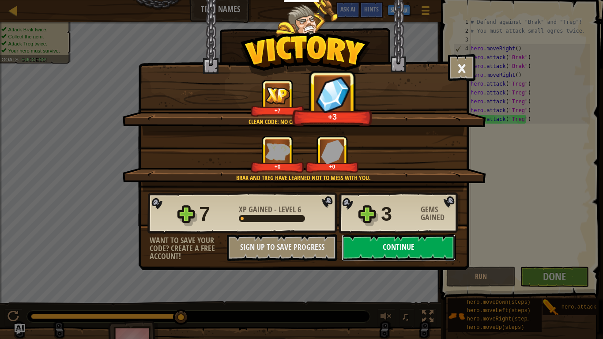
click at [390, 240] on button "Continue" at bounding box center [399, 248] width 114 height 26
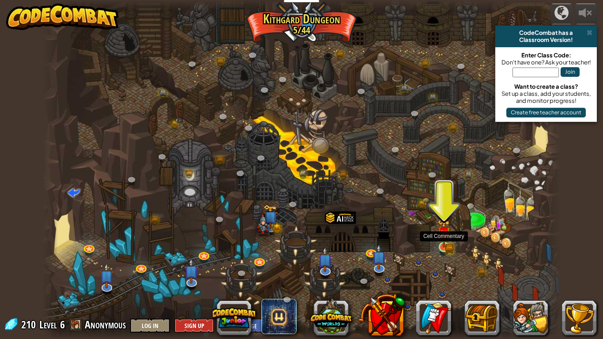
click at [446, 244] on img at bounding box center [444, 233] width 13 height 29
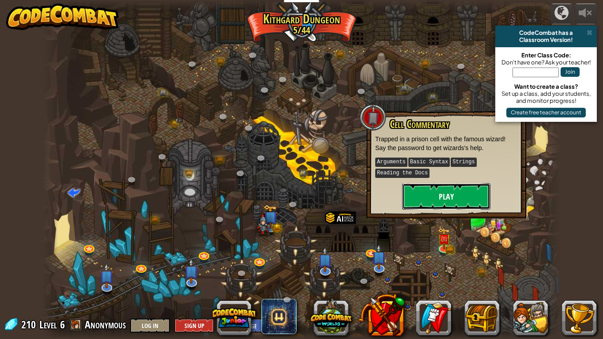
click at [445, 197] on button "Play" at bounding box center [446, 196] width 88 height 26
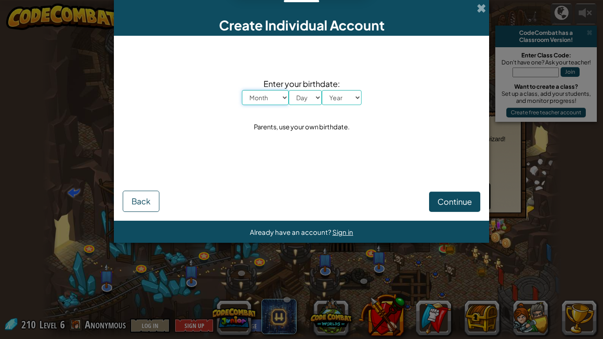
click at [276, 96] on select "Month January February March April May June July August September October Novem…" at bounding box center [265, 97] width 47 height 15
select select "2"
click at [242, 90] on select "Month January February March April May June July August September October Novem…" at bounding box center [265, 97] width 47 height 15
click at [312, 99] on select "Day 1 2 3 4 5 6 7 8 9 10 11 12 13 14 15 16 17 18 19 20 21 22 23 24 25 26 27 28 …" at bounding box center [305, 97] width 33 height 15
select select "14"
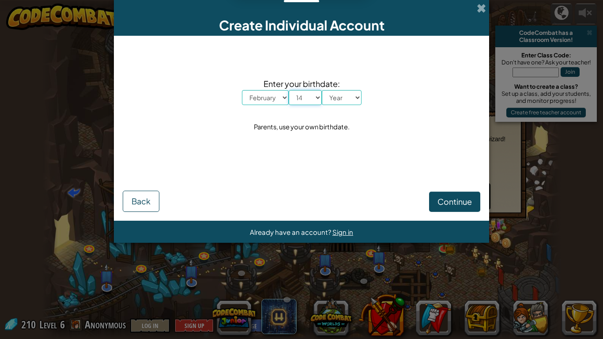
click at [289, 90] on select "Day 1 2 3 4 5 6 7 8 9 10 11 12 13 14 15 16 17 18 19 20 21 22 23 24 25 26 27 28 …" at bounding box center [305, 97] width 33 height 15
click at [352, 95] on select "Year 2025 2024 2023 2022 2021 2020 2019 2018 2017 2016 2015 2014 2013 2012 2011…" at bounding box center [342, 97] width 40 height 15
select select "2007"
click at [322, 90] on select "Year 2025 2024 2023 2022 2021 2020 2019 2018 2017 2016 2015 2014 2013 2012 2011…" at bounding box center [342, 97] width 40 height 15
click at [449, 206] on span "Continue" at bounding box center [455, 202] width 34 height 10
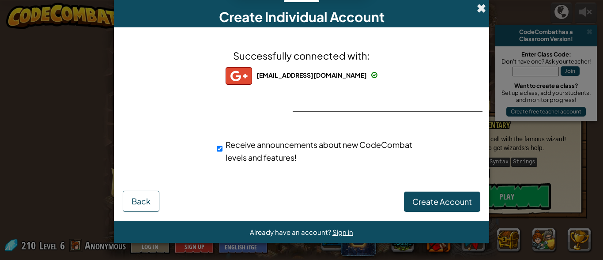
click at [479, 12] on span at bounding box center [481, 8] width 9 height 9
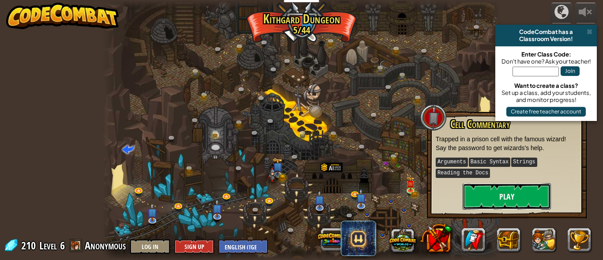
click at [473, 192] on button "Play" at bounding box center [507, 196] width 88 height 26
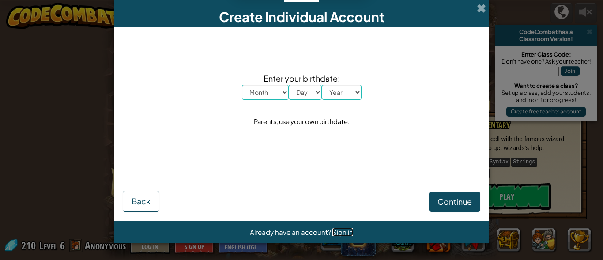
click at [342, 228] on span "Sign in" at bounding box center [343, 232] width 21 height 8
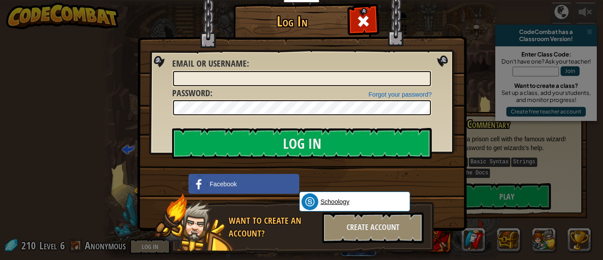
click at [338, 208] on link "Schoology" at bounding box center [354, 202] width 111 height 20
click at [366, 14] on span at bounding box center [363, 21] width 14 height 14
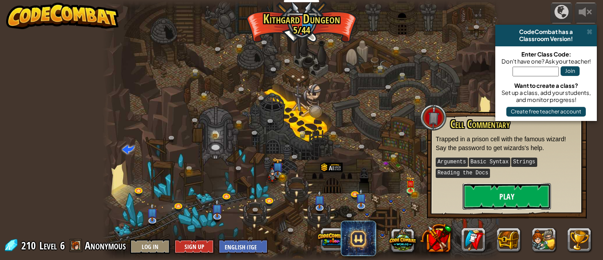
click at [469, 195] on button "Play" at bounding box center [507, 196] width 88 height 26
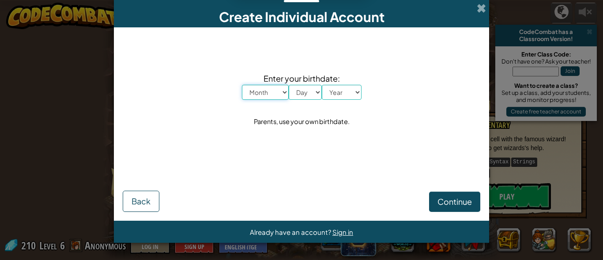
click at [260, 90] on select "Month January February March April May June July August September October Novem…" at bounding box center [265, 92] width 47 height 15
select select "2"
click at [242, 85] on select "Month January February March April May June July August September October Novem…" at bounding box center [265, 92] width 47 height 15
click at [309, 91] on select "Day 1 2 3 4 5 6 7 8 9 10 11 12 13 14 15 16 17 18 19 20 21 22 23 24 25 26 27 28 …" at bounding box center [305, 92] width 33 height 15
select select "14"
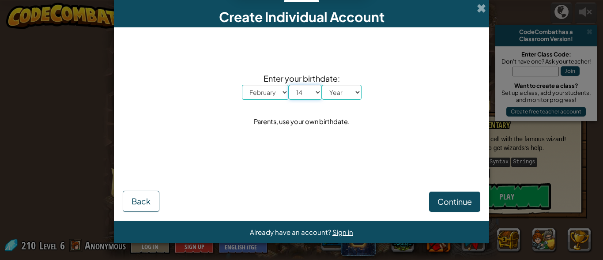
click at [289, 85] on select "Day 1 2 3 4 5 6 7 8 9 10 11 12 13 14 15 16 17 18 19 20 21 22 23 24 25 26 27 28 …" at bounding box center [305, 92] width 33 height 15
click at [352, 90] on select "Year 2025 2024 2023 2022 2021 2020 2019 2018 2017 2016 2015 2014 2013 2012 2011…" at bounding box center [342, 92] width 40 height 15
click at [339, 98] on select "Year 2025 2024 2023 2022 2021 2020 2019 2018 2017 2016 2015 2014 2013 2012 2011…" at bounding box center [342, 92] width 40 height 15
select select "2007"
click at [322, 85] on select "Year 2025 2024 2023 2022 2021 2020 2019 2018 2017 2016 2015 2014 2013 2012 2011…" at bounding box center [342, 92] width 40 height 15
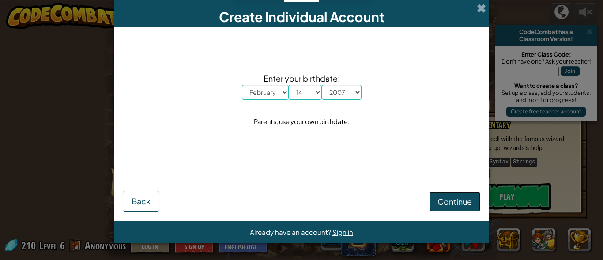
click at [454, 204] on span "Continue" at bounding box center [455, 202] width 34 height 10
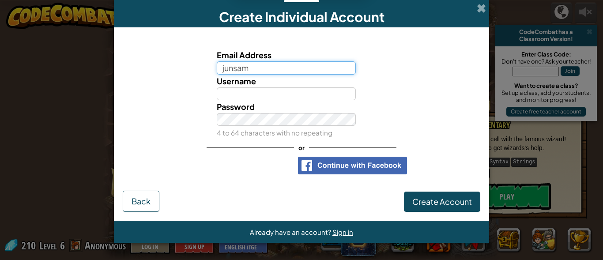
type input "junsam201@gmail.com"
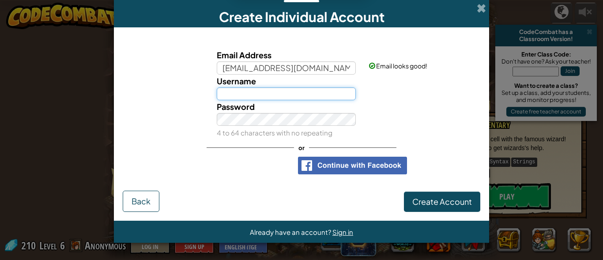
click at [271, 91] on input "Username" at bounding box center [287, 93] width 140 height 13
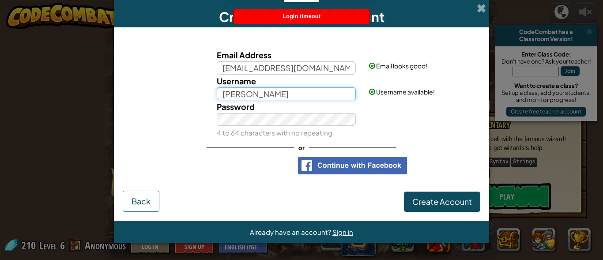
click at [275, 95] on input "[PERSON_NAME]" at bounding box center [287, 93] width 140 height 13
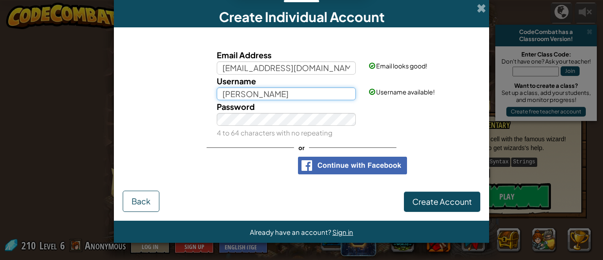
type input "[PERSON_NAME]"
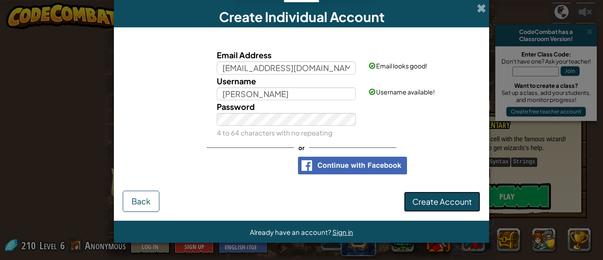
click at [457, 207] on span "Create Account" at bounding box center [442, 202] width 60 height 10
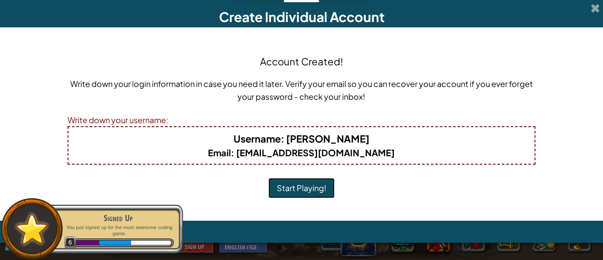
click at [300, 186] on button "Start Playing!" at bounding box center [302, 188] width 66 height 20
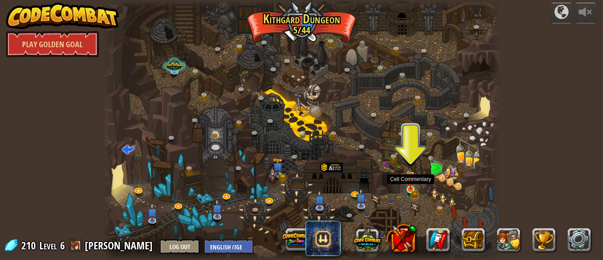
click at [408, 183] on img at bounding box center [410, 180] width 5 height 5
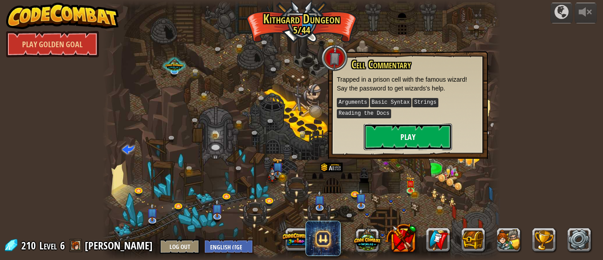
click at [424, 132] on button "Play" at bounding box center [408, 137] width 88 height 26
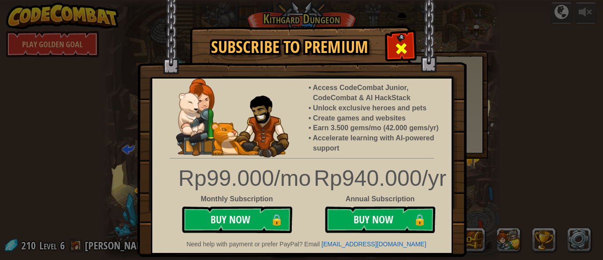
click at [398, 48] on span at bounding box center [401, 49] width 14 height 14
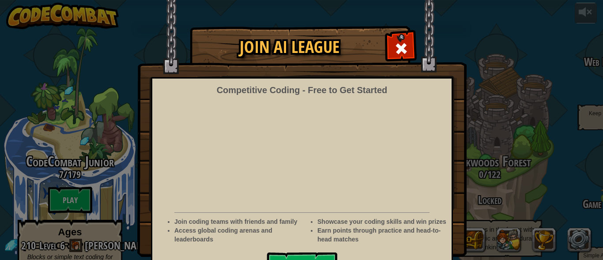
scroll to position [25, 0]
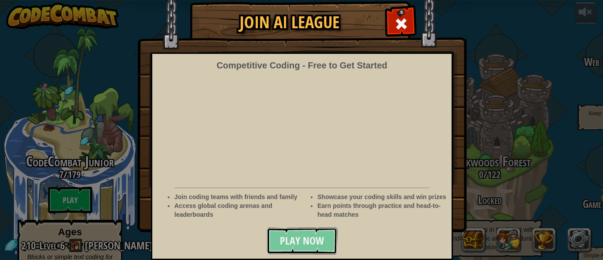
click at [292, 245] on span "Play Now" at bounding box center [302, 241] width 44 height 14
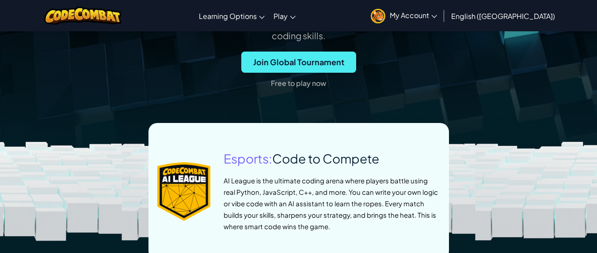
scroll to position [322, 0]
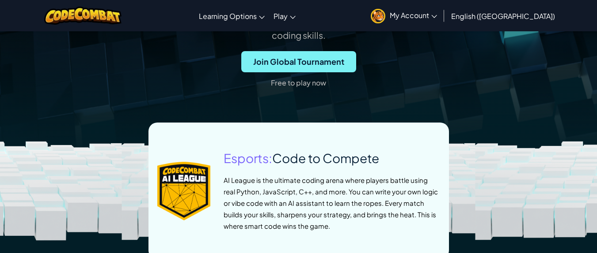
click at [310, 72] on span "Join Global Tournament" at bounding box center [298, 61] width 115 height 21
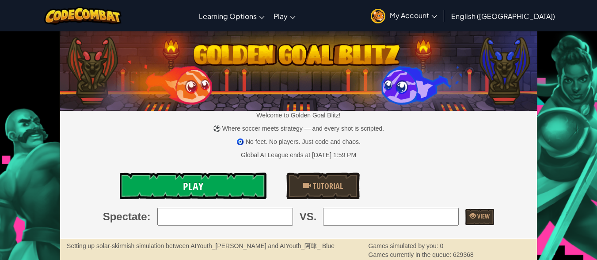
click at [206, 181] on link "Play" at bounding box center [193, 186] width 147 height 26
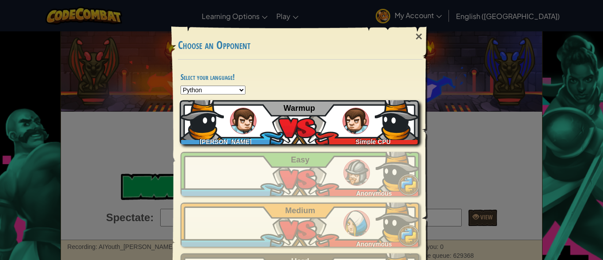
click at [352, 133] on img at bounding box center [356, 121] width 26 height 26
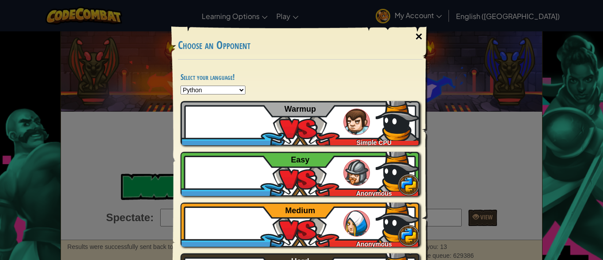
click at [414, 36] on div "×" at bounding box center [419, 37] width 20 height 26
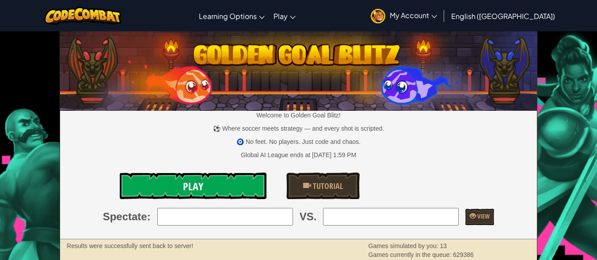
click at [215, 186] on link "Play" at bounding box center [193, 186] width 147 height 26
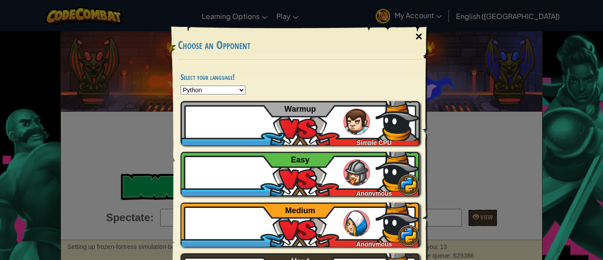
click at [419, 36] on div "×" at bounding box center [419, 37] width 20 height 26
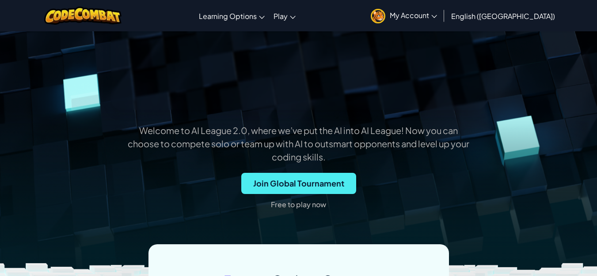
scroll to position [202, 0]
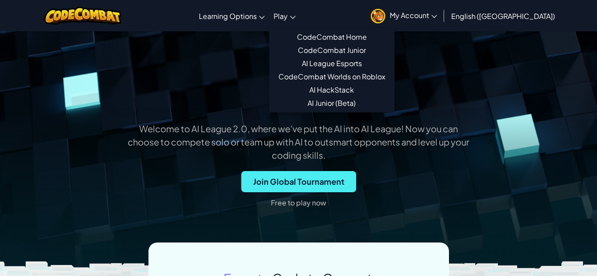
click at [287, 13] on span "Play" at bounding box center [280, 15] width 14 height 9
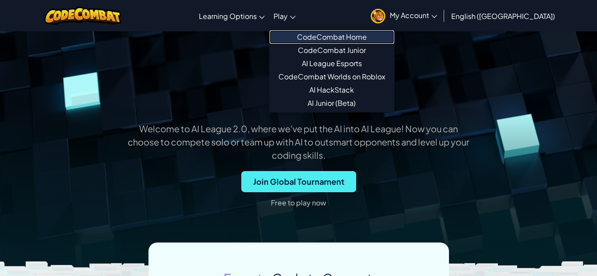
click at [366, 35] on link "CodeCombat Home" at bounding box center [331, 36] width 125 height 13
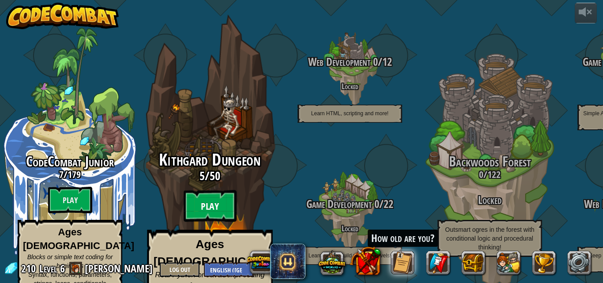
click at [208, 190] on btn "Play" at bounding box center [210, 206] width 53 height 32
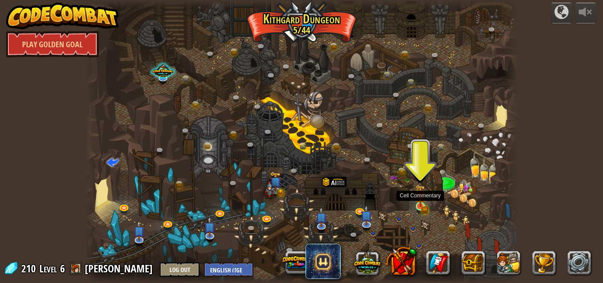
click at [422, 193] on img at bounding box center [421, 196] width 10 height 23
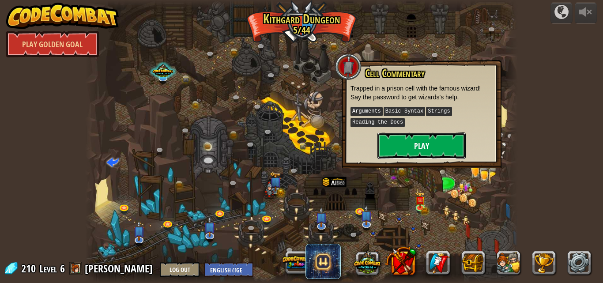
click at [425, 146] on button "Play" at bounding box center [422, 145] width 88 height 26
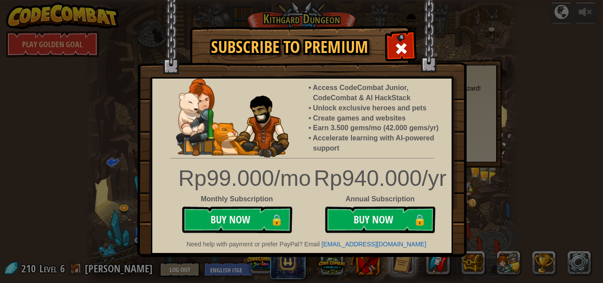
click at [515, 57] on div "Subscribe to Premium Access CodeCombat Junior, CodeCombat & AI HackStack Unlock…" at bounding box center [301, 141] width 603 height 283
